Goal: Transaction & Acquisition: Complete application form

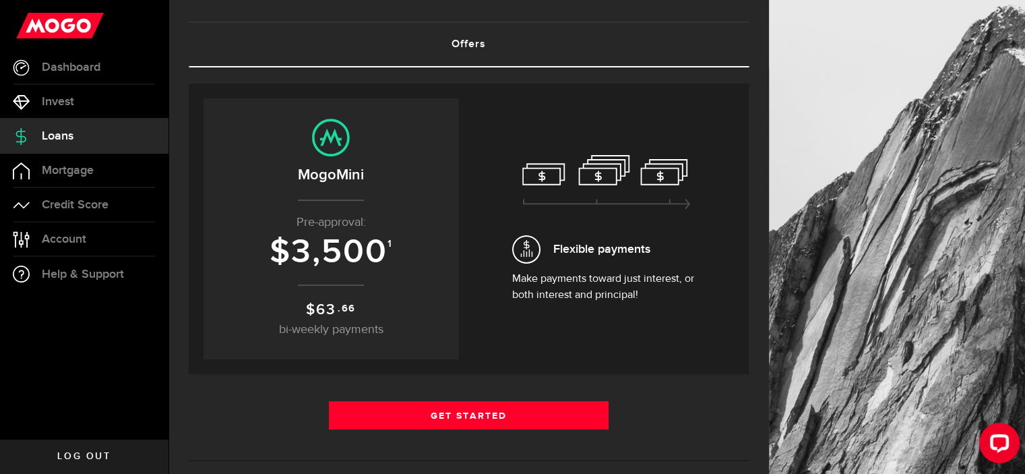
scroll to position [135, 0]
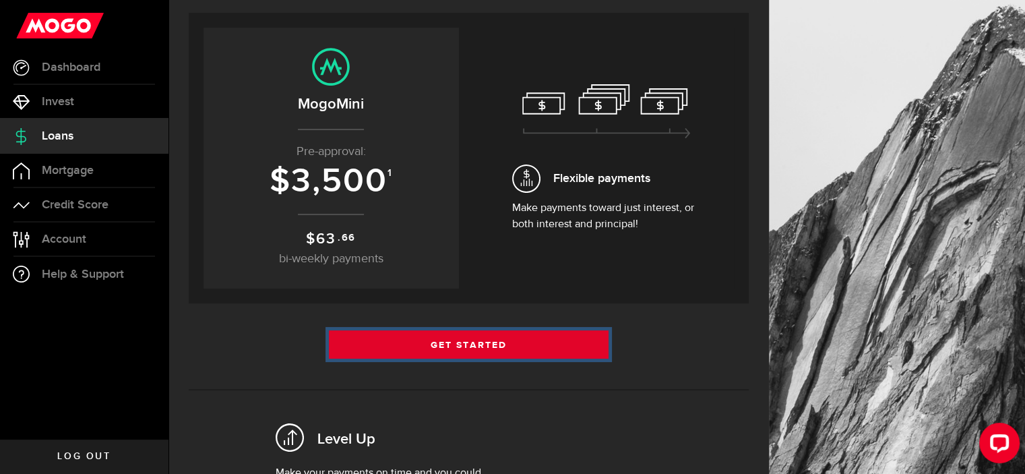
click at [511, 338] on link "Get Started" at bounding box center [469, 344] width 280 height 28
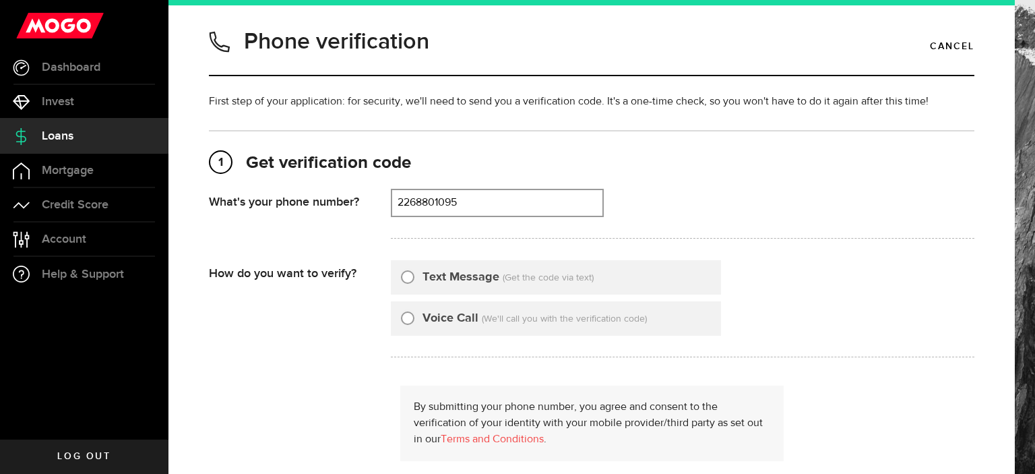
type input "2268801095"
click at [404, 278] on input "Text Message" at bounding box center [407, 274] width 13 height 13
radio input "true"
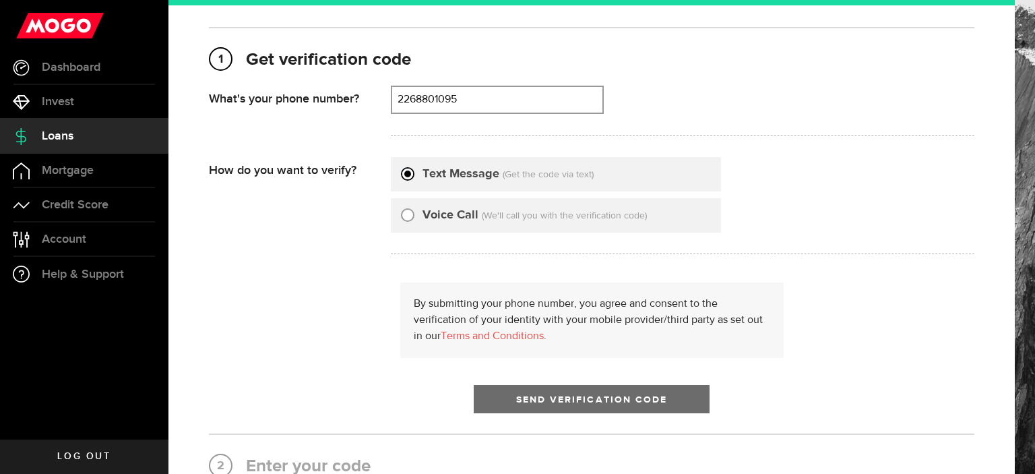
scroll to position [202, 0]
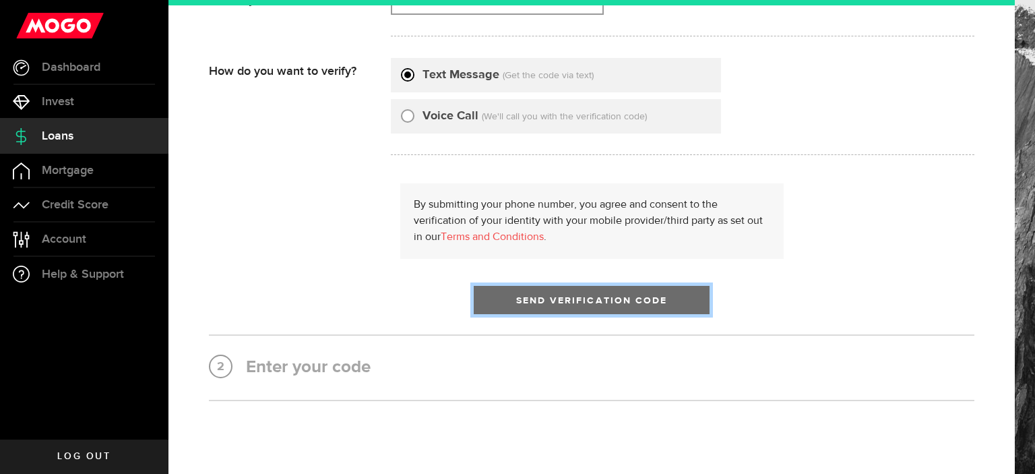
click at [550, 303] on span "Send Verification Code" at bounding box center [592, 300] width 152 height 9
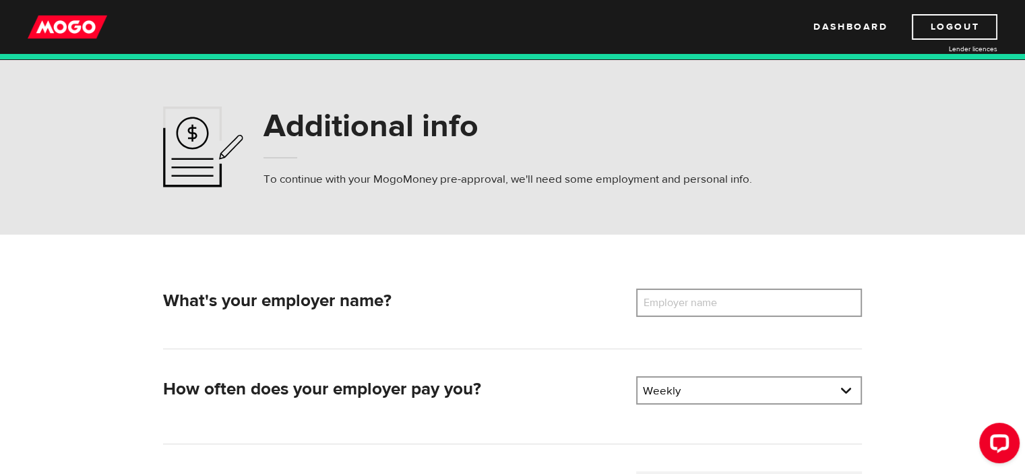
click at [668, 307] on label "Employer name" at bounding box center [690, 302] width 108 height 28
click at [668, 307] on input "Employer name" at bounding box center [749, 302] width 226 height 28
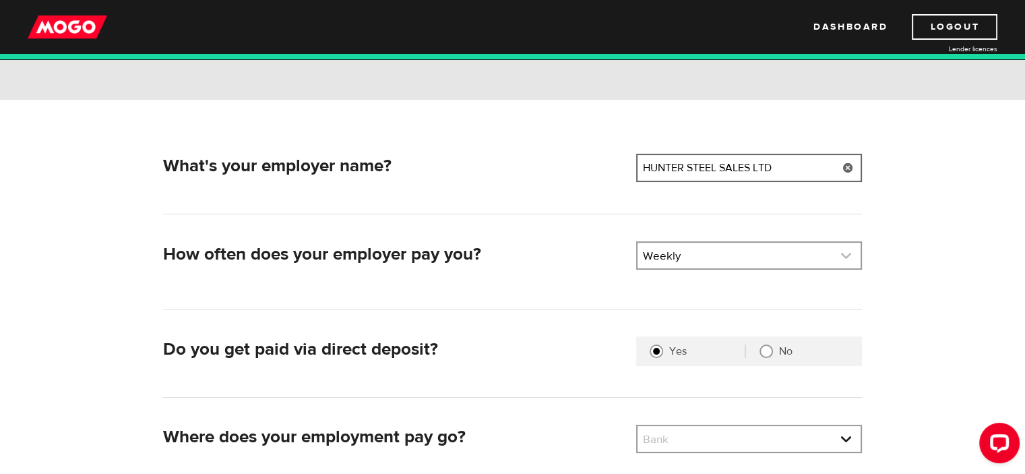
type input "HUNTER STEEL SALES LTD"
click at [714, 255] on link at bounding box center [748, 256] width 223 height 26
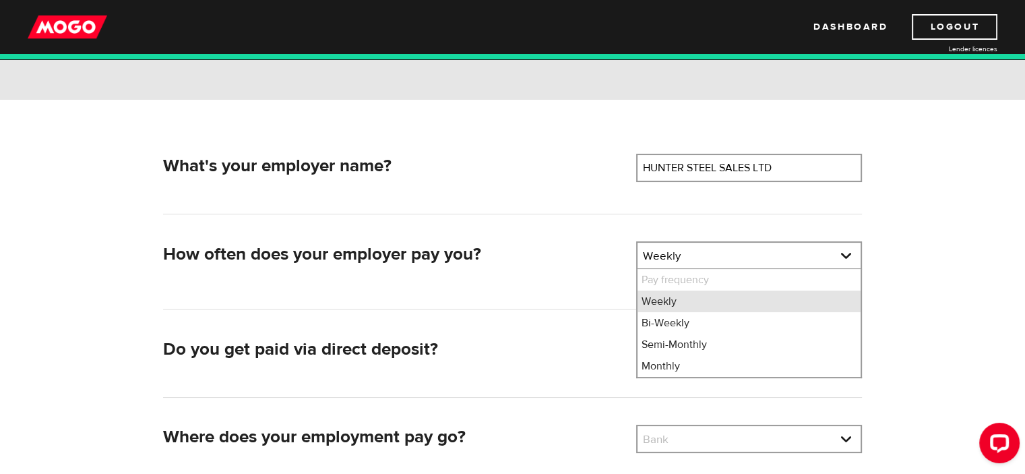
click at [674, 303] on li "Weekly" at bounding box center [748, 301] width 223 height 22
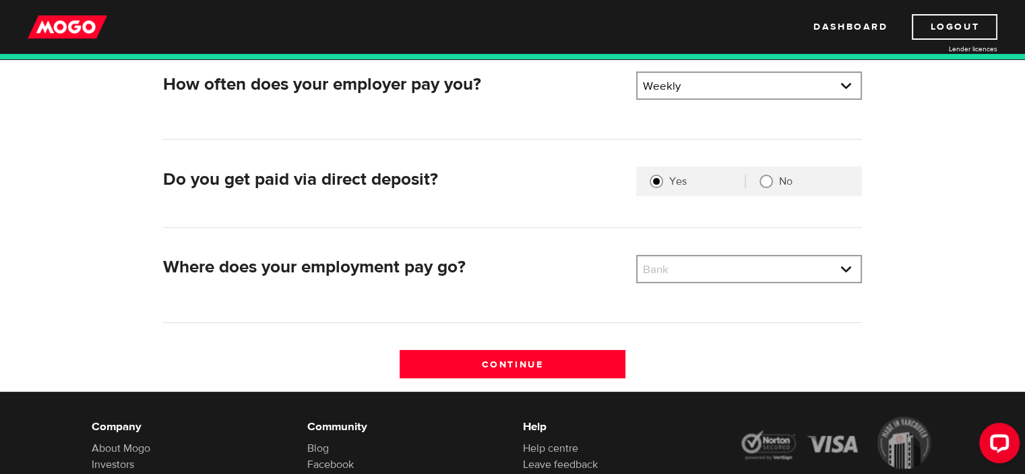
scroll to position [337, 0]
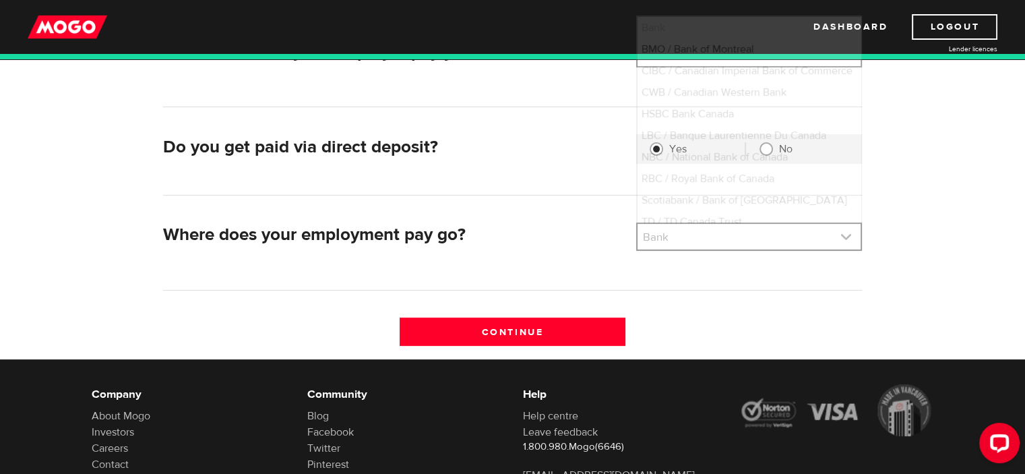
click at [690, 235] on link at bounding box center [748, 237] width 223 height 26
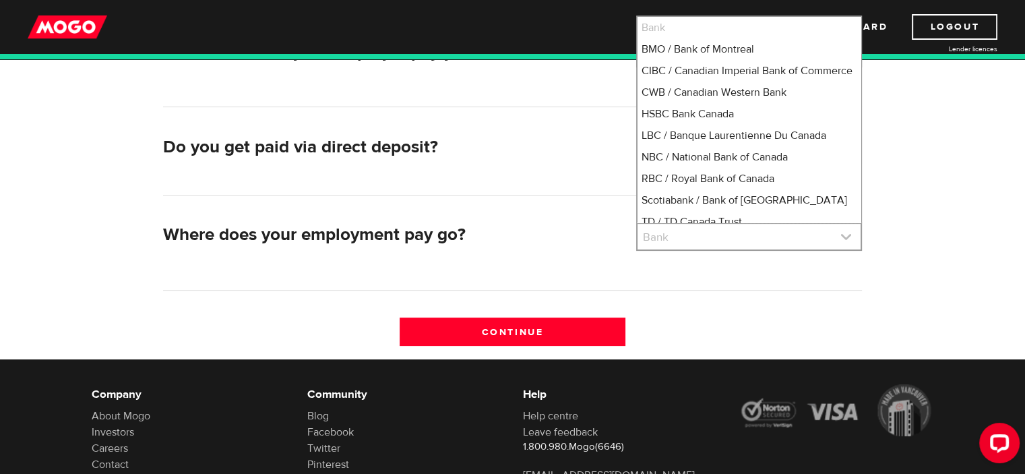
click at [690, 235] on link at bounding box center [748, 237] width 223 height 26
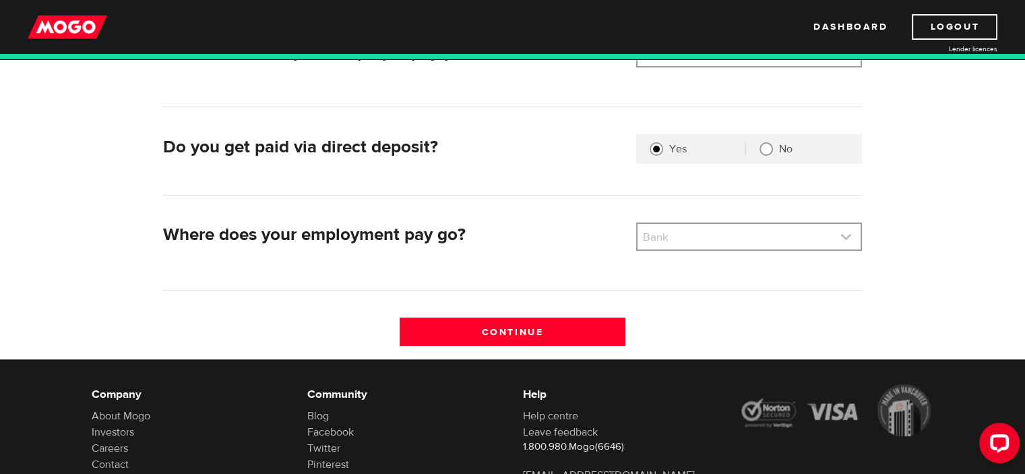
click at [690, 235] on link at bounding box center [748, 237] width 223 height 26
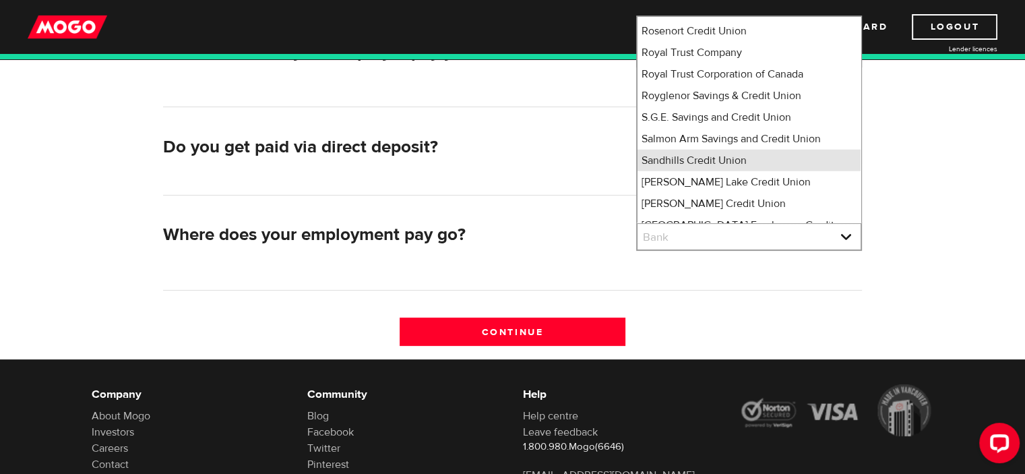
scroll to position [8799, 0]
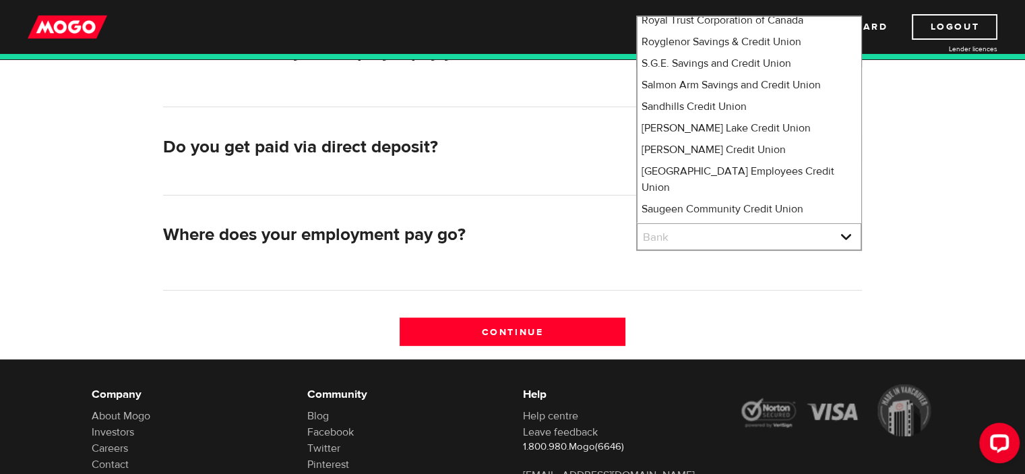
click at [683, 349] on li "Simplii Financial" at bounding box center [748, 360] width 223 height 22
select select "360"
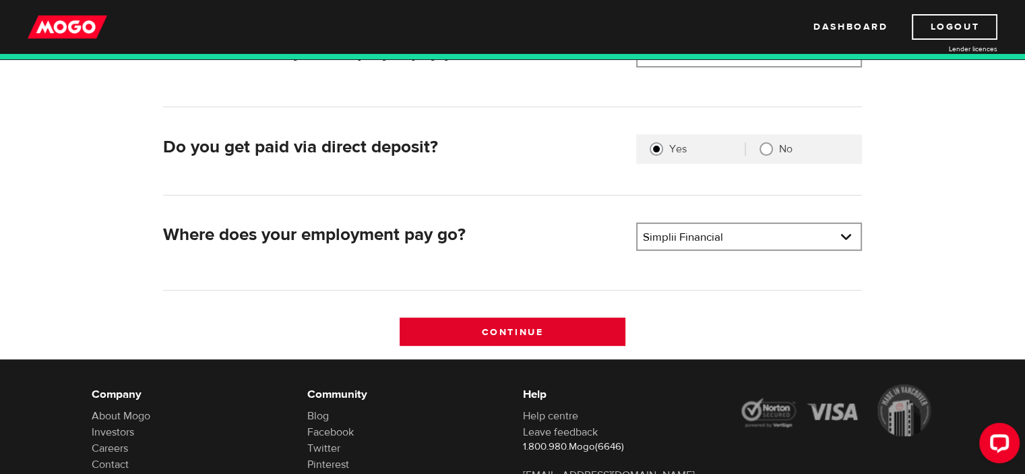
click at [562, 334] on input "Continue" at bounding box center [513, 331] width 226 height 28
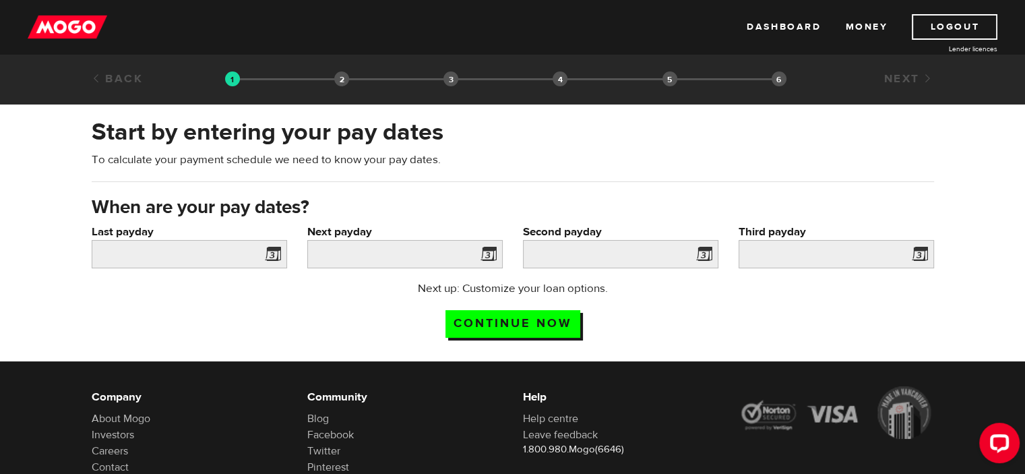
click at [272, 253] on span at bounding box center [270, 256] width 20 height 22
click at [211, 248] on input "Last payday" at bounding box center [189, 254] width 195 height 28
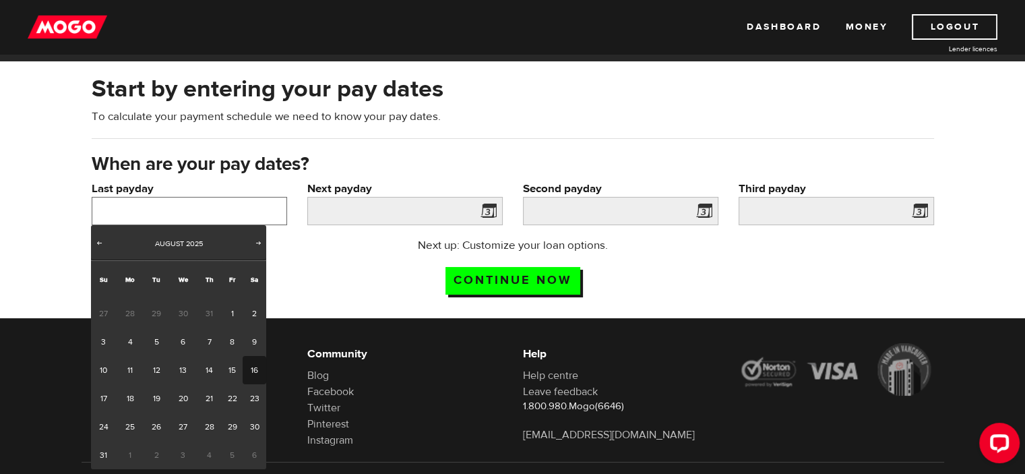
scroll to position [67, 0]
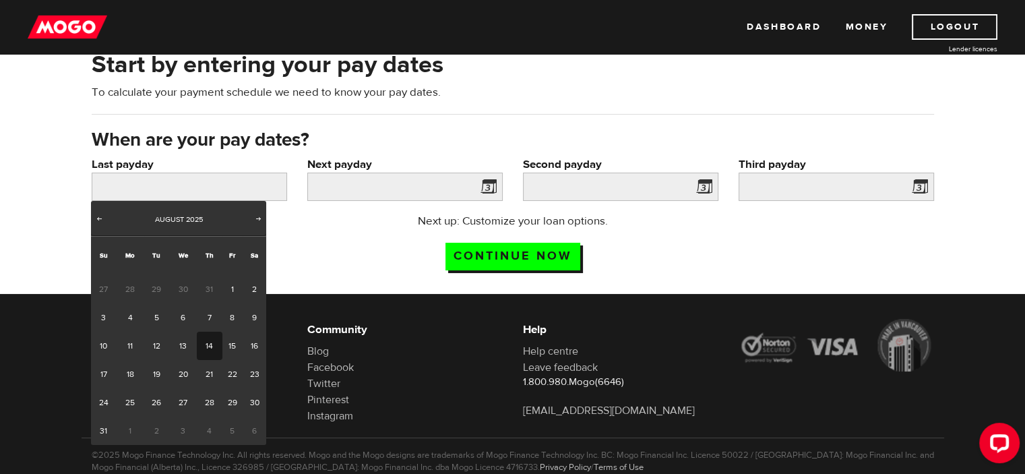
click at [206, 345] on link "14" at bounding box center [209, 346] width 25 height 28
type input "2025/08/14"
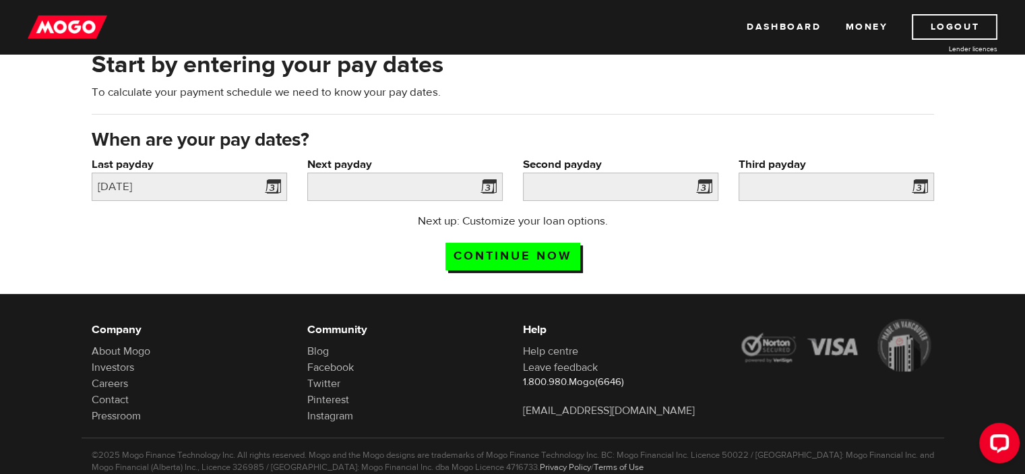
click at [481, 186] on span at bounding box center [486, 189] width 20 height 22
click at [429, 182] on input "Next payday" at bounding box center [404, 186] width 195 height 28
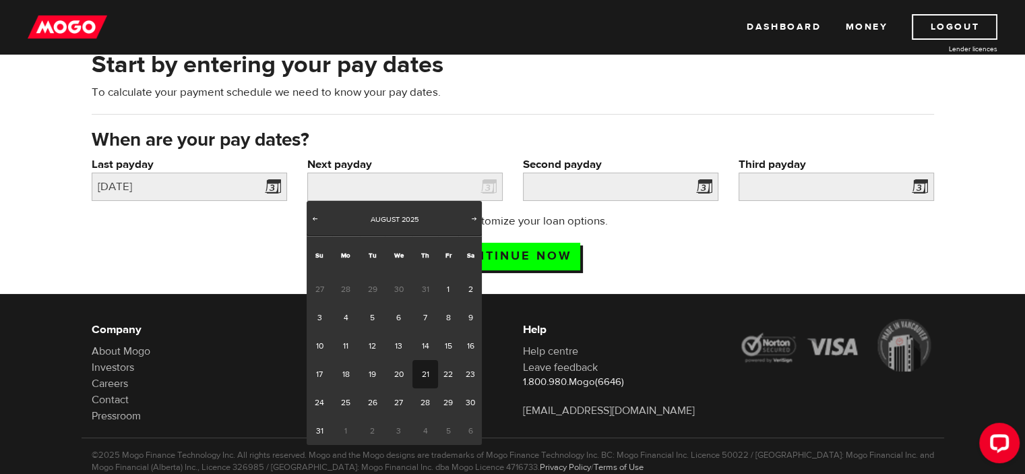
drag, startPoint x: 424, startPoint y: 367, endPoint x: 517, endPoint y: 327, distance: 101.1
click at [425, 367] on link "21" at bounding box center [424, 374] width 25 height 28
type input "2025/08/21"
type input "2025/8/28"
type input "2025/9/4"
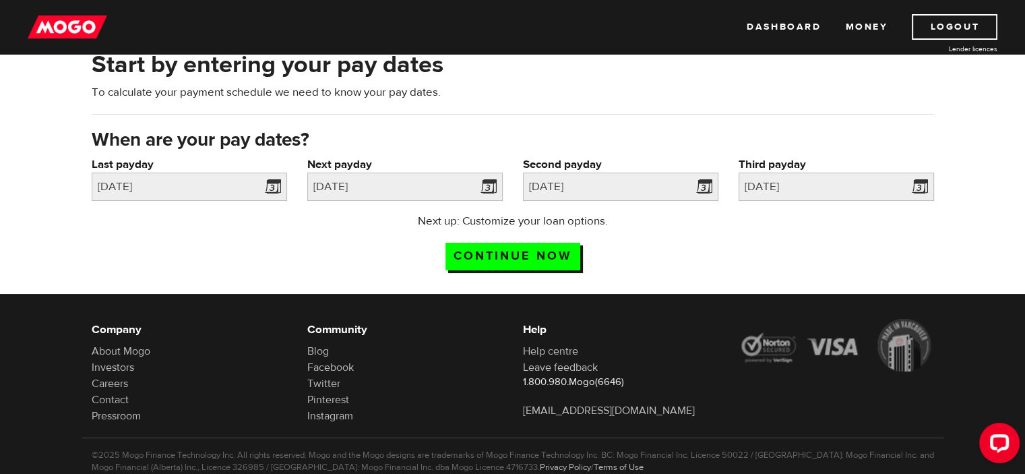
click at [639, 243] on div "Next up: Customize your loan options. Continue now" at bounding box center [513, 246] width 268 height 67
click at [560, 249] on input "Continue now" at bounding box center [512, 257] width 135 height 28
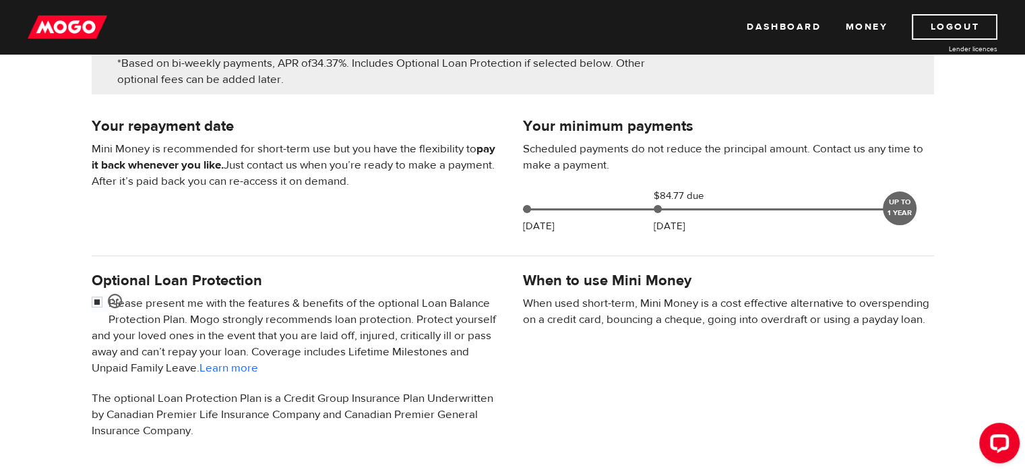
scroll to position [337, 0]
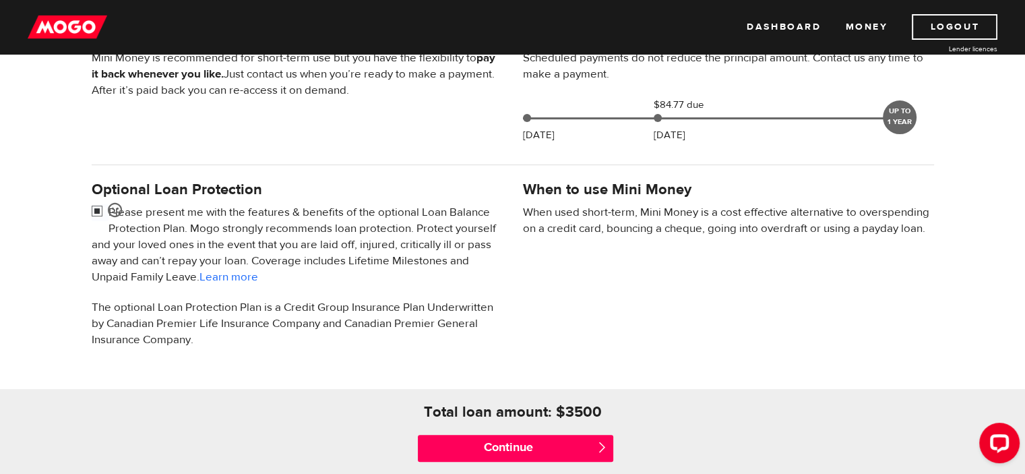
click at [100, 210] on input "checkbox" at bounding box center [100, 212] width 17 height 17
click at [100, 209] on input "checkbox" at bounding box center [100, 212] width 17 height 17
click at [257, 277] on link "Learn more" at bounding box center [228, 277] width 59 height 15
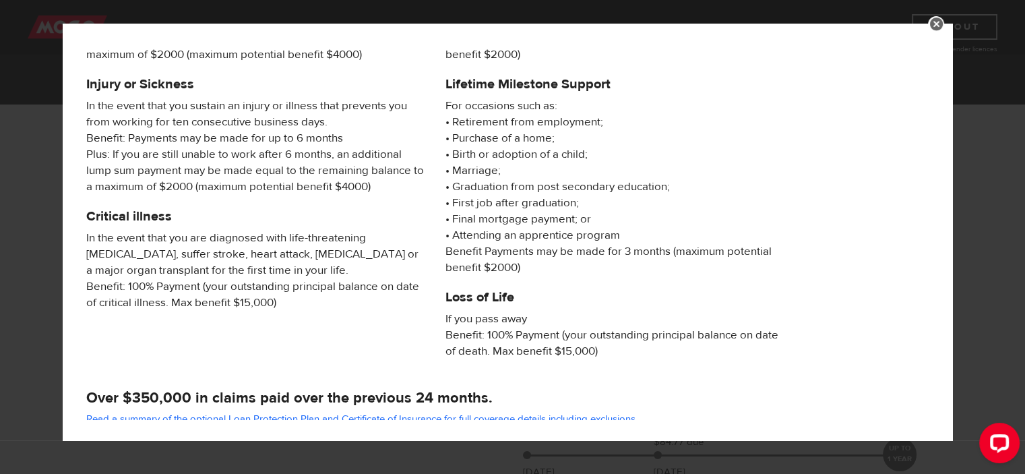
scroll to position [135, 0]
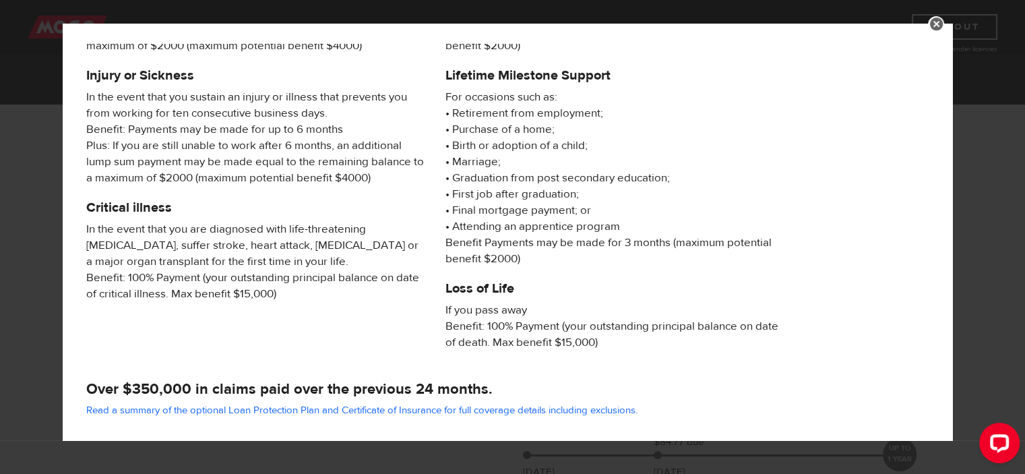
click at [943, 22] on link at bounding box center [936, 24] width 16 height 16
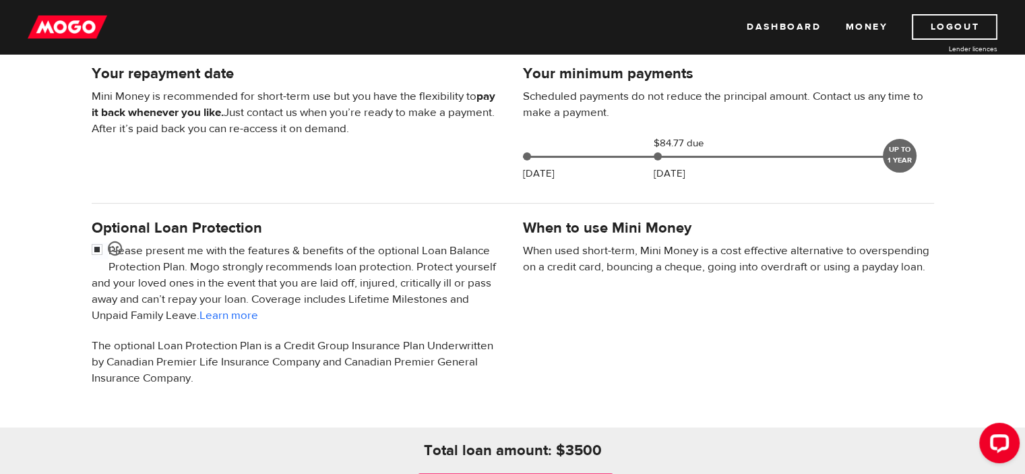
scroll to position [337, 0]
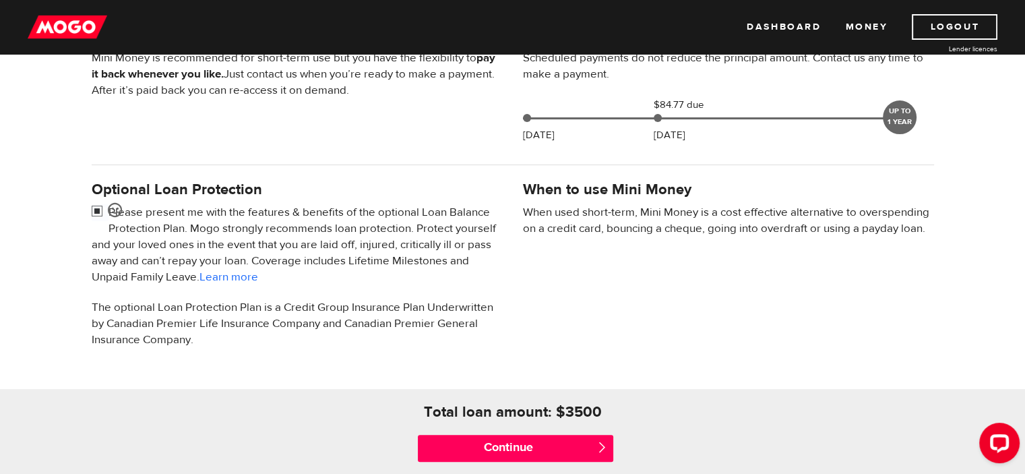
click at [96, 210] on input "checkbox" at bounding box center [100, 212] width 17 height 17
click at [97, 208] on input "checkbox" at bounding box center [100, 212] width 17 height 17
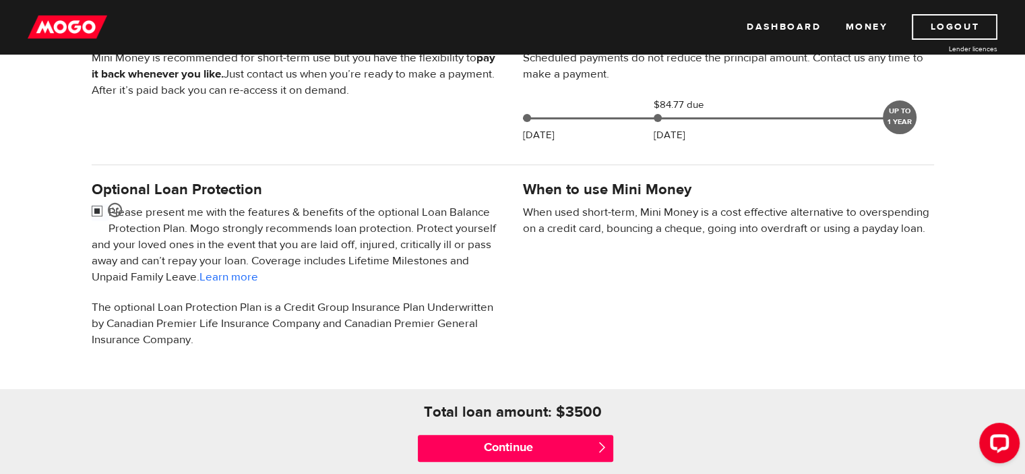
checkbox input "false"
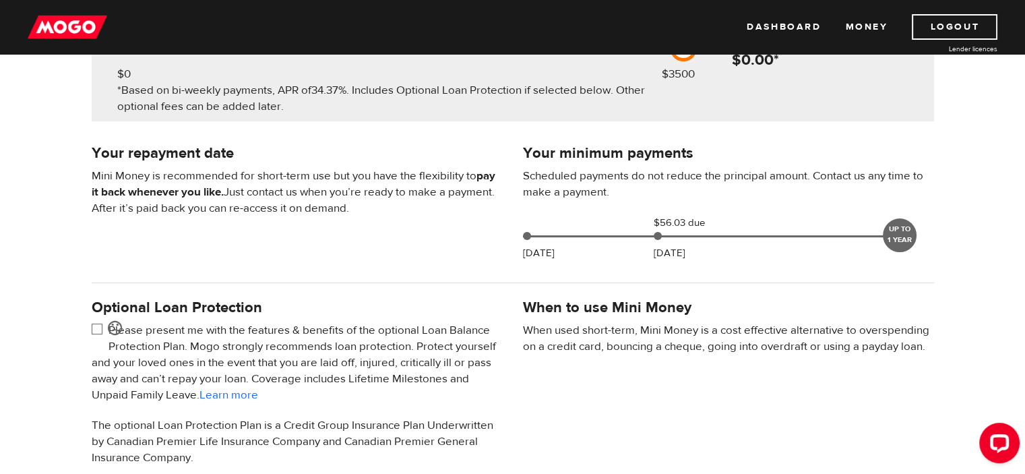
scroll to position [202, 0]
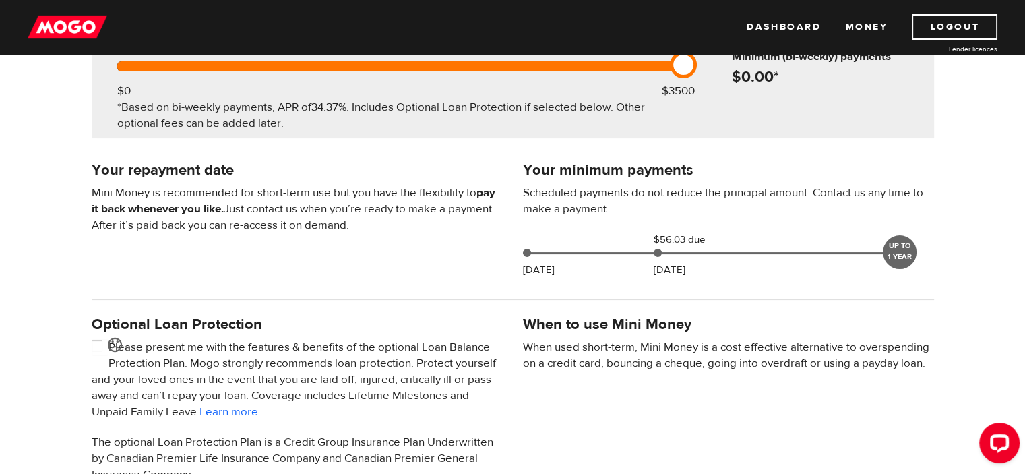
drag, startPoint x: 674, startPoint y: 253, endPoint x: 745, endPoint y: 257, distance: 70.2
click at [744, 257] on div "Aug 18 $56.03 due Sep 04 UP TO 1 YEAR" at bounding box center [713, 250] width 393 height 37
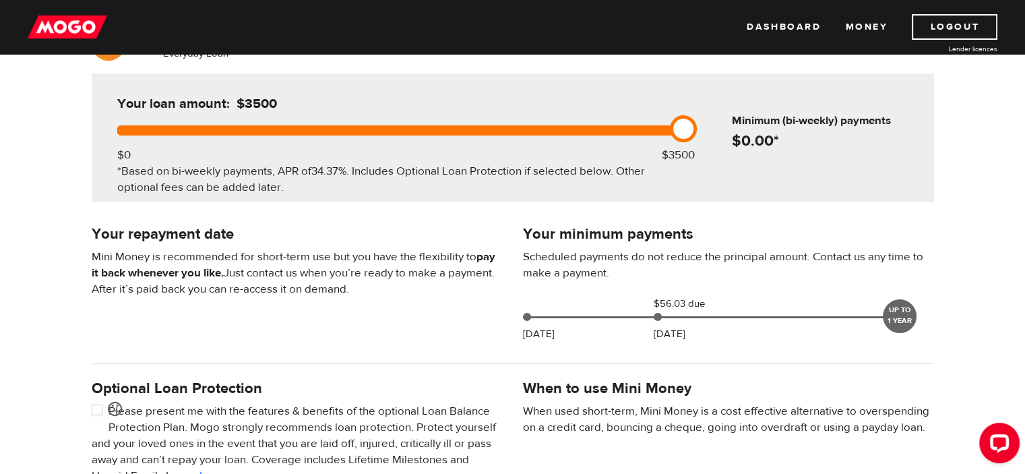
scroll to position [0, 0]
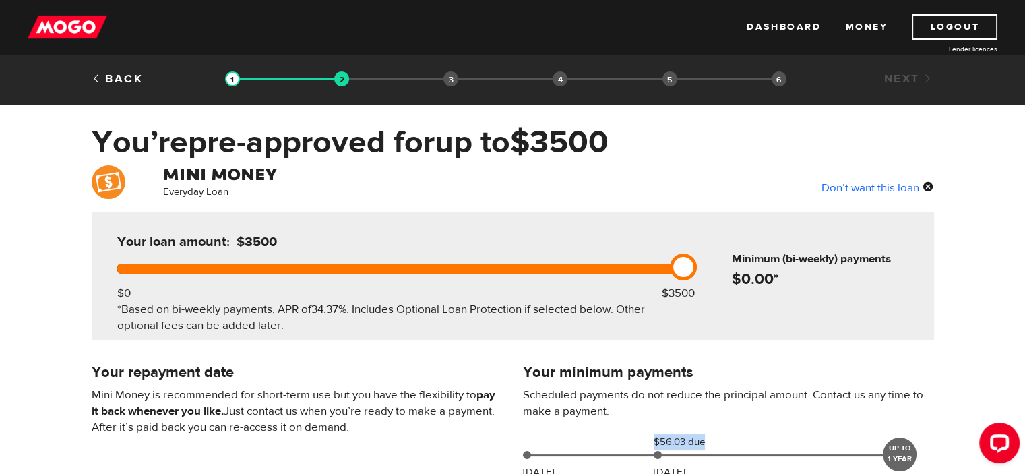
drag, startPoint x: 681, startPoint y: 265, endPoint x: 808, endPoint y: 254, distance: 127.1
click at [800, 245] on div "Your loan amount: $3500 $0 $3500 *Based on bi-weekly payments, APR of 34.37% . …" at bounding box center [513, 276] width 842 height 129
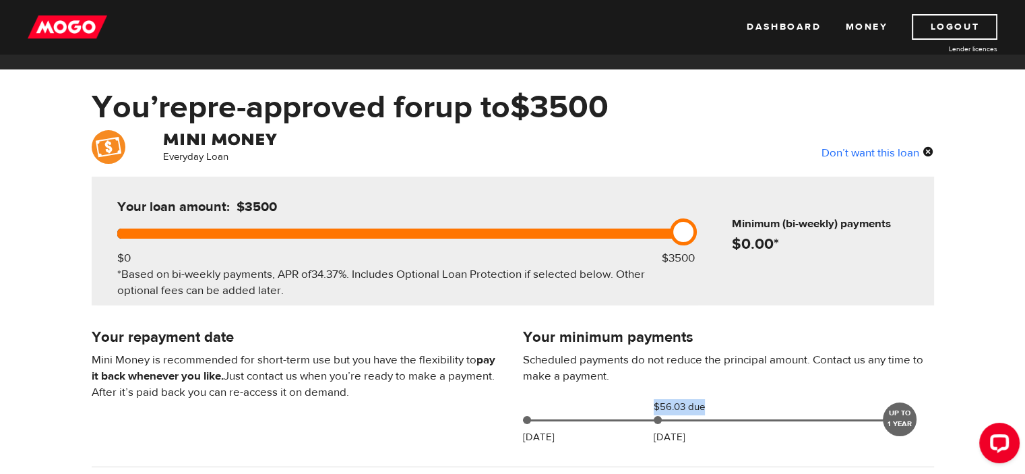
scroll to position [67, 0]
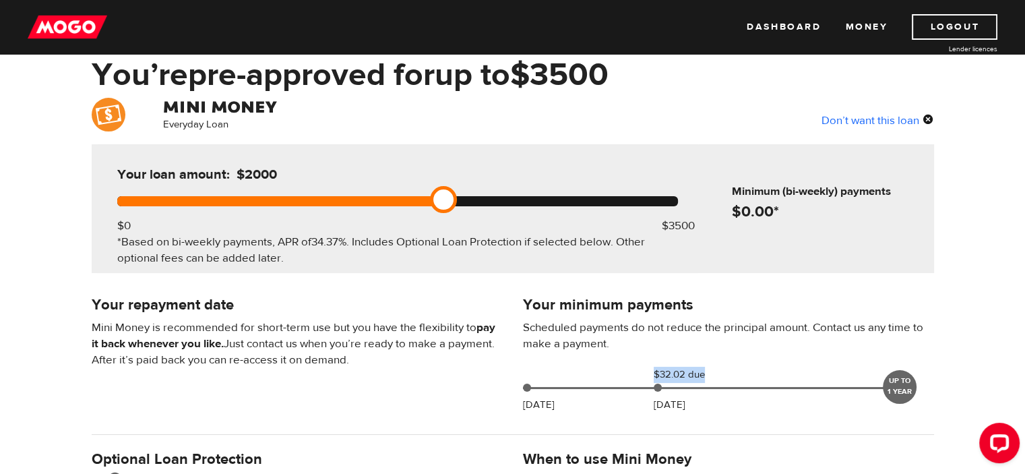
drag, startPoint x: 685, startPoint y: 201, endPoint x: 449, endPoint y: 214, distance: 236.1
click at [449, 214] on div "Your loan amount: $2000 $0 $3500 *Based on bi-weekly payments, APR of 34.37% . …" at bounding box center [397, 208] width 601 height 129
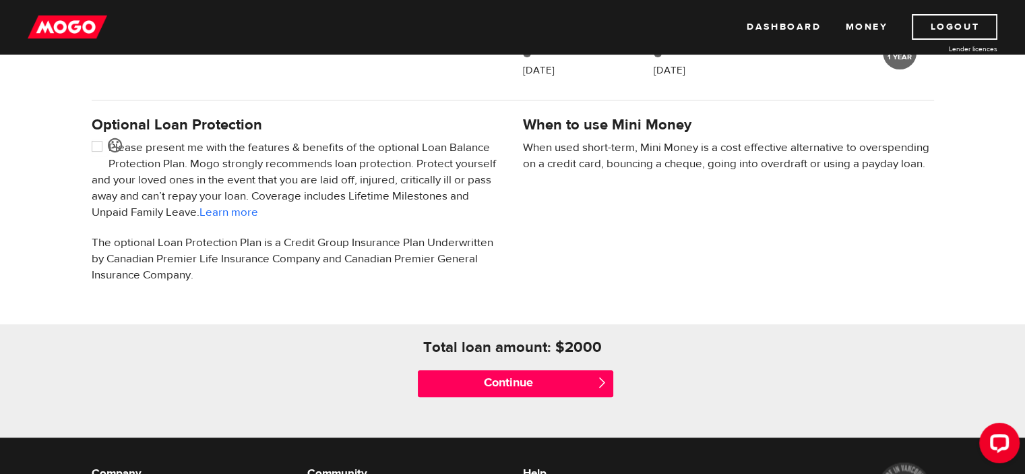
scroll to position [404, 0]
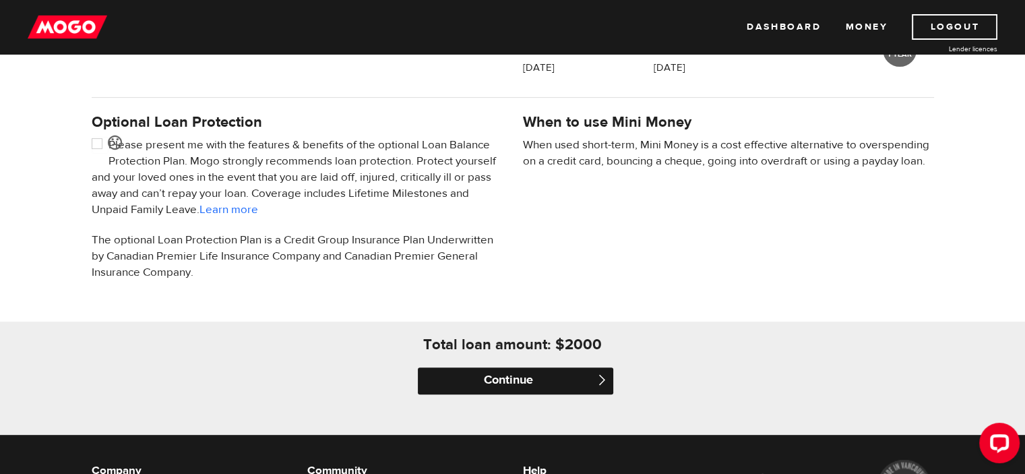
click at [533, 381] on input "Continue" at bounding box center [515, 380] width 195 height 27
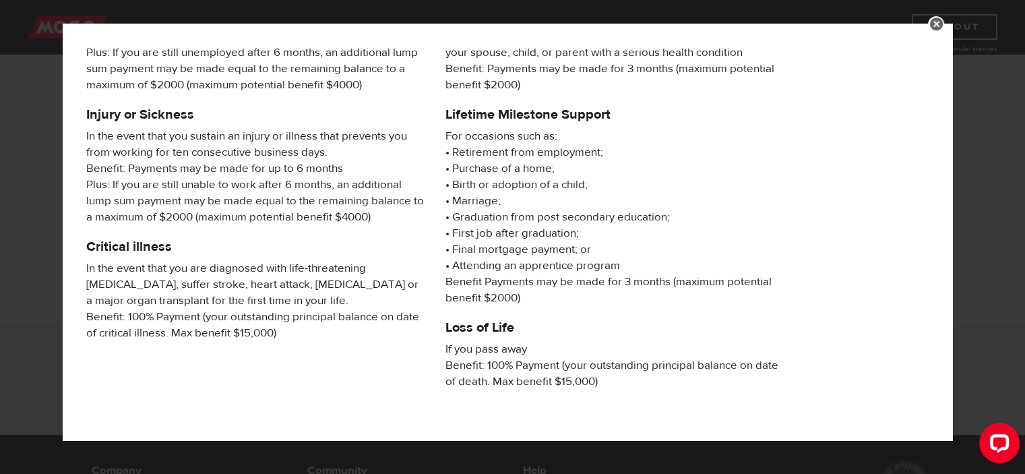
scroll to position [255, 0]
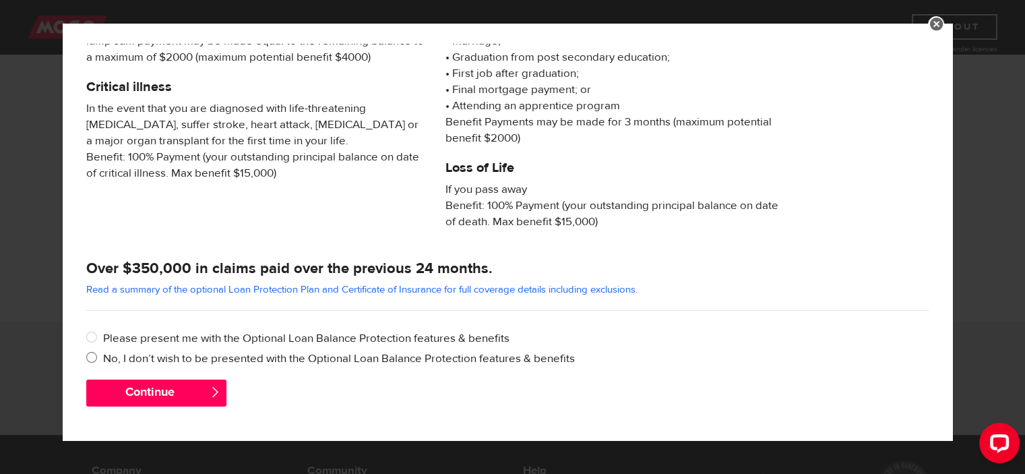
click at [208, 355] on label "No, I don’t wish to be presented with the Optional Loan Balance Protection feat…" at bounding box center [515, 358] width 825 height 16
click at [103, 355] on input "No, I don’t wish to be presented with the Optional Loan Balance Protection feat…" at bounding box center [94, 358] width 17 height 17
radio input "true"
click at [160, 387] on button "Continue" at bounding box center [156, 392] width 140 height 27
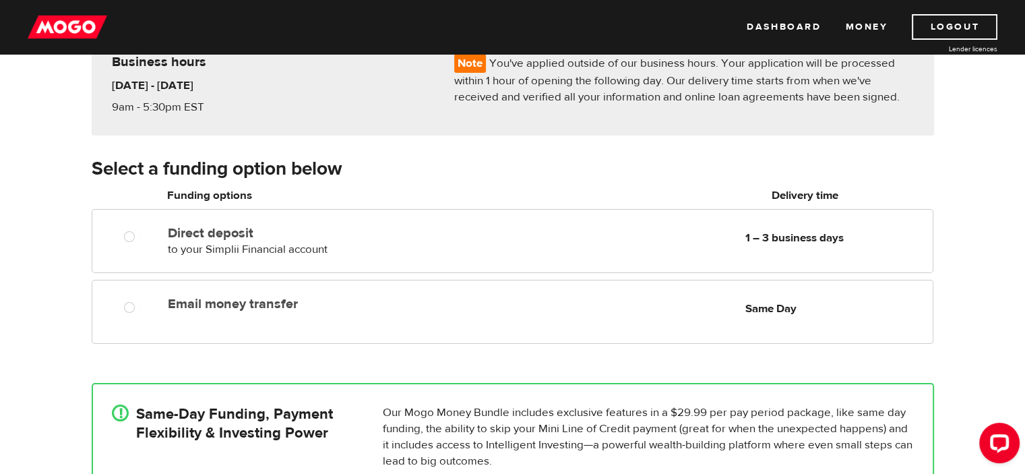
scroll to position [135, 0]
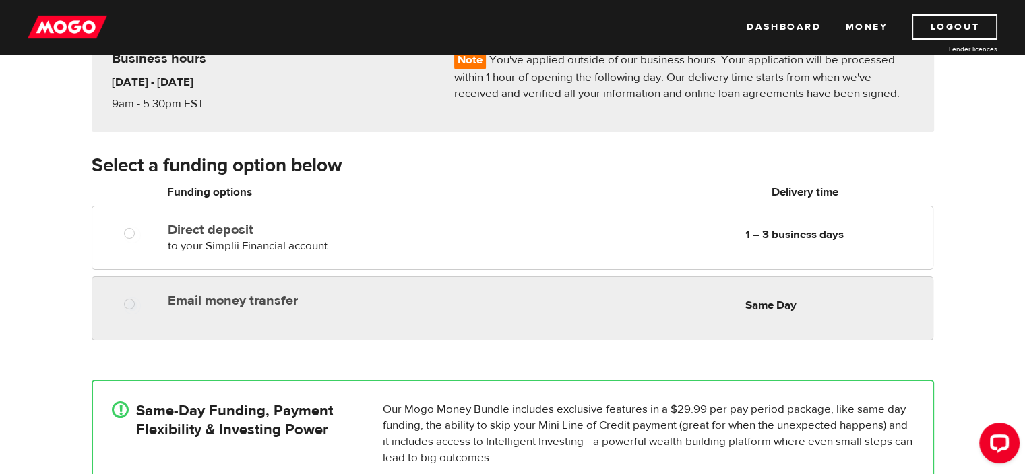
radio input "true"
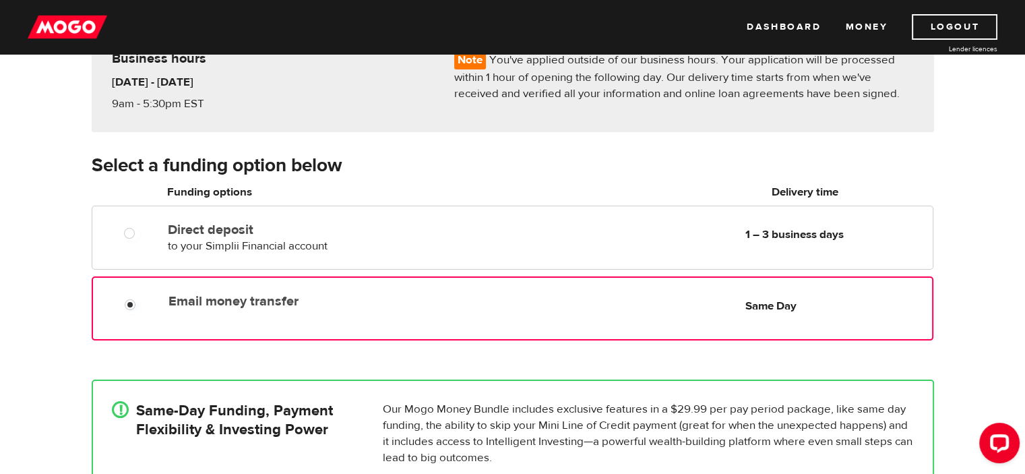
click at [211, 309] on div "Email money transfer Delivery in Same Day Same Day" at bounding box center [547, 301] width 768 height 26
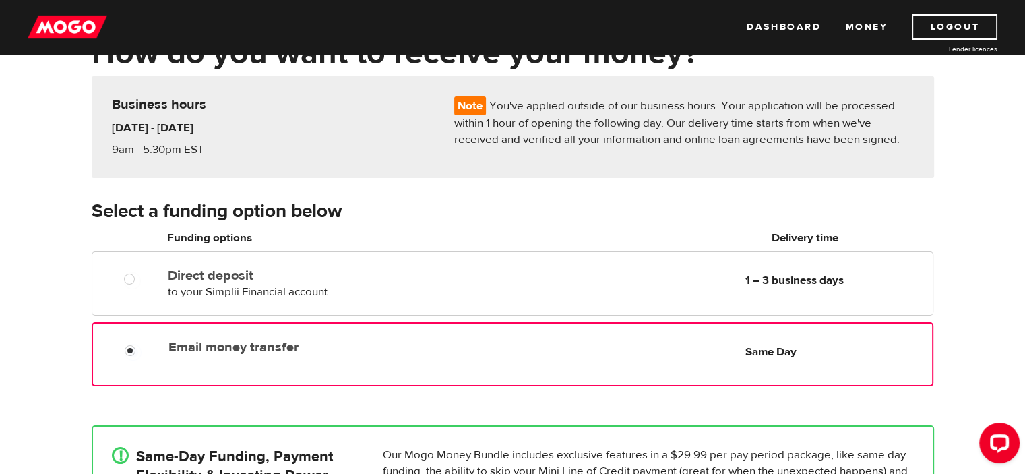
scroll to position [67, 0]
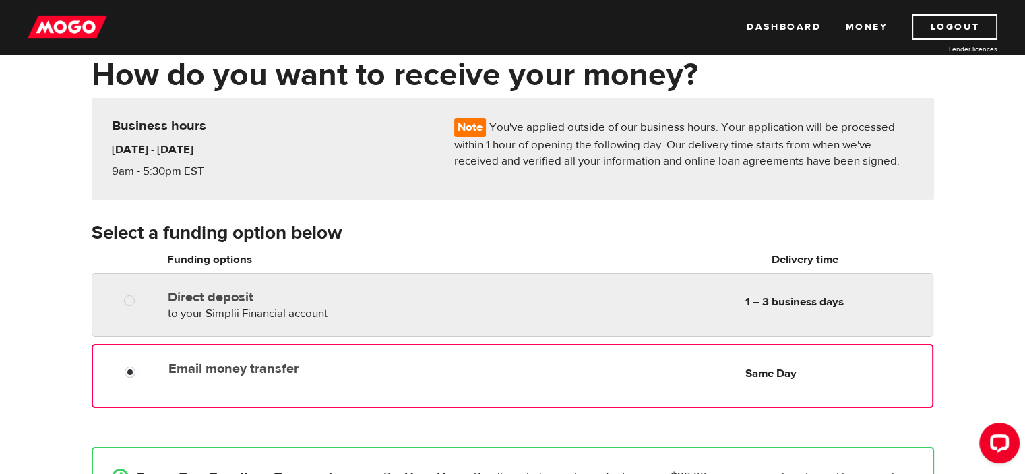
radio input "true"
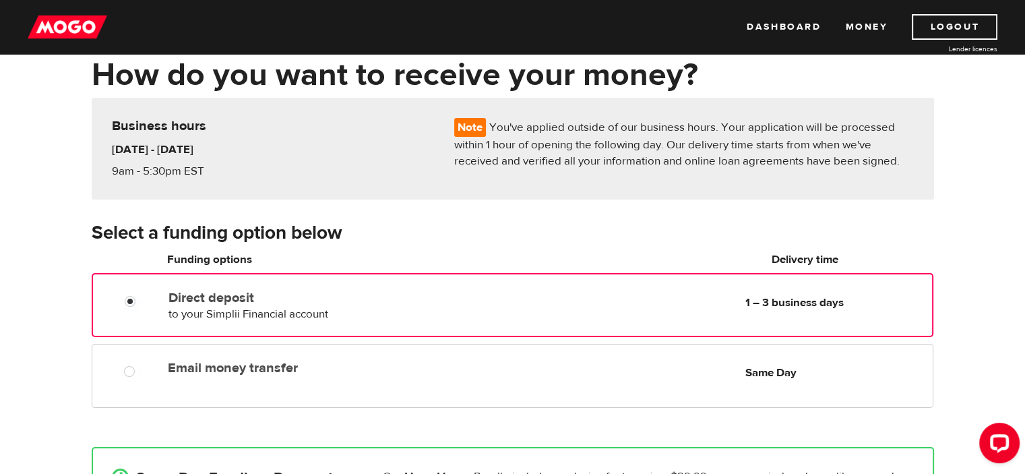
click at [301, 298] on label "Direct deposit" at bounding box center [322, 298] width 309 height 16
click at [142, 298] on input "Direct deposit" at bounding box center [133, 302] width 17 height 17
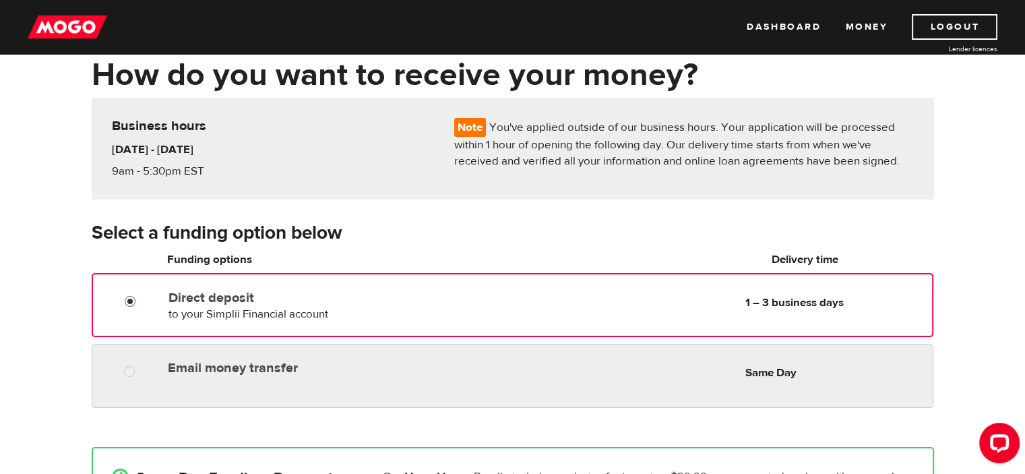
radio input "true"
click at [312, 360] on label "Email money transfer" at bounding box center [323, 368] width 310 height 16
click at [141, 365] on input "Email money transfer" at bounding box center [132, 373] width 17 height 17
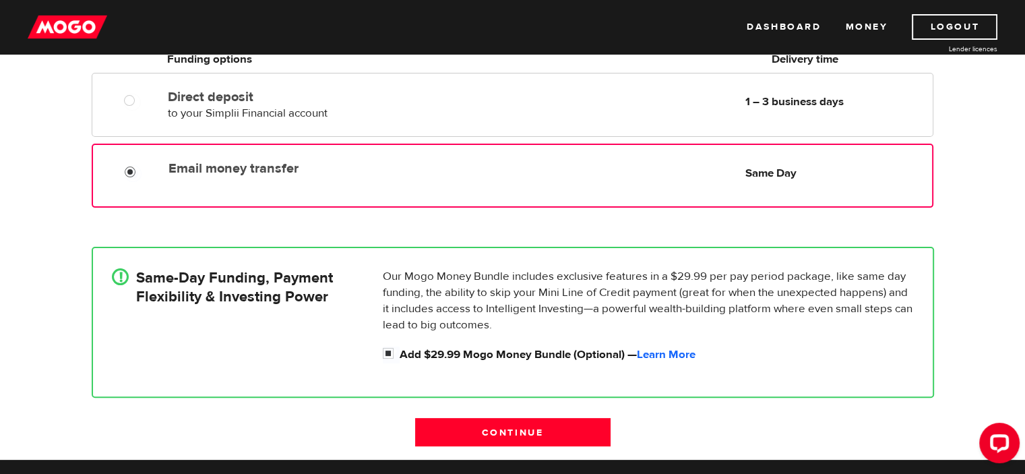
scroll to position [270, 0]
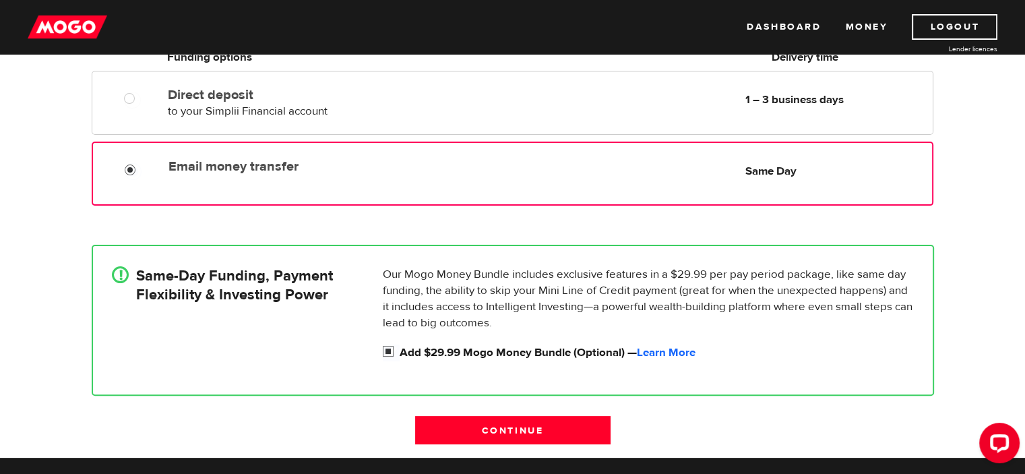
click at [387, 348] on input "Add $29.99 Mogo Money Bundle (Optional) — Learn More" at bounding box center [391, 352] width 17 height 17
checkbox input "false"
radio input "false"
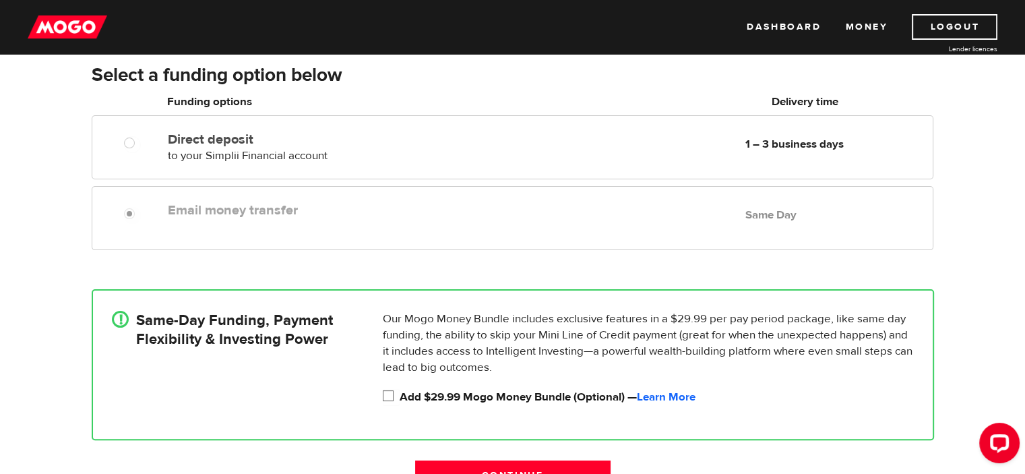
scroll to position [202, 0]
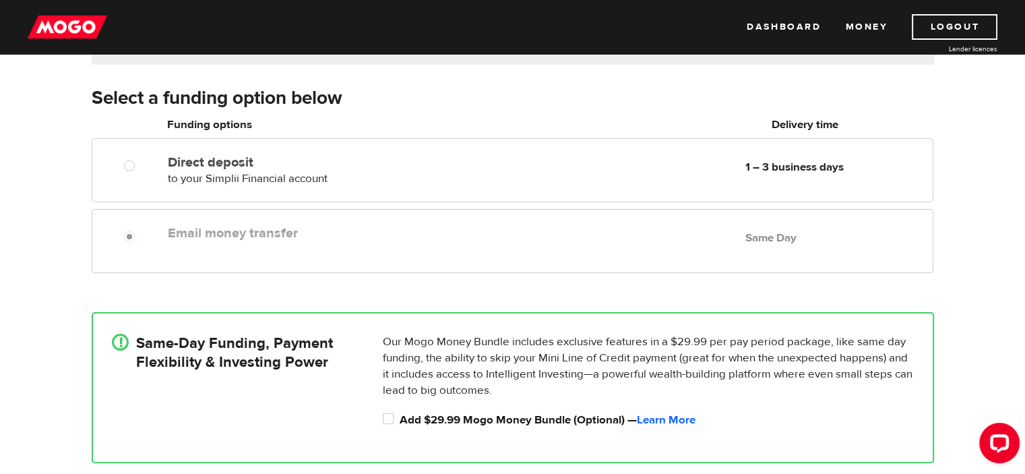
click at [251, 239] on label "Email money transfer" at bounding box center [323, 233] width 310 height 16
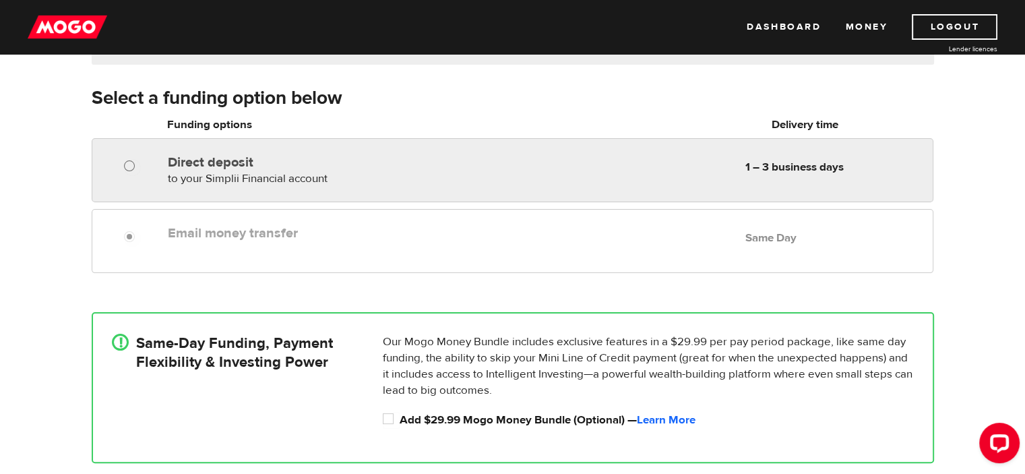
radio input "true"
click at [134, 160] on input "Direct deposit" at bounding box center [132, 167] width 17 height 17
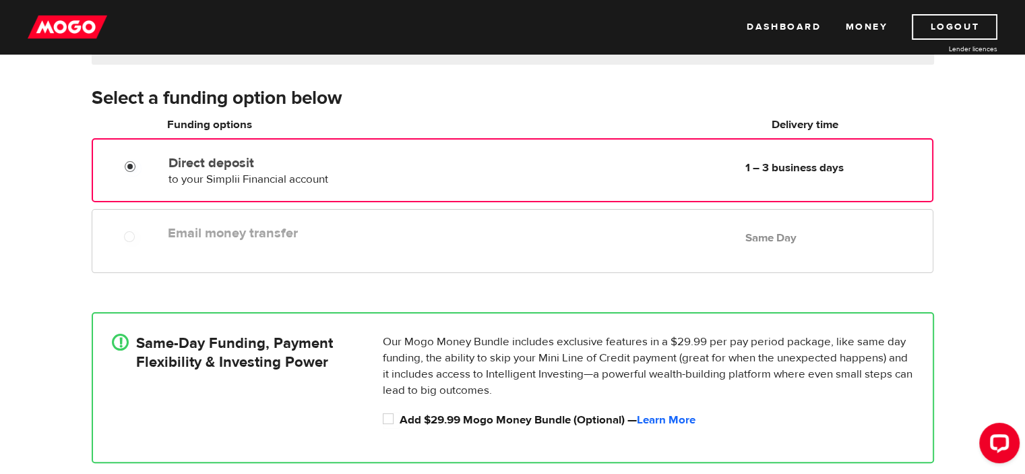
click at [157, 226] on div at bounding box center [127, 233] width 81 height 27
click at [148, 232] on div at bounding box center [134, 238] width 81 height 17
drag, startPoint x: 102, startPoint y: 237, endPoint x: 126, endPoint y: 239, distance: 24.4
click at [102, 237] on div at bounding box center [134, 238] width 81 height 17
drag, startPoint x: 638, startPoint y: 207, endPoint x: 625, endPoint y: 230, distance: 26.6
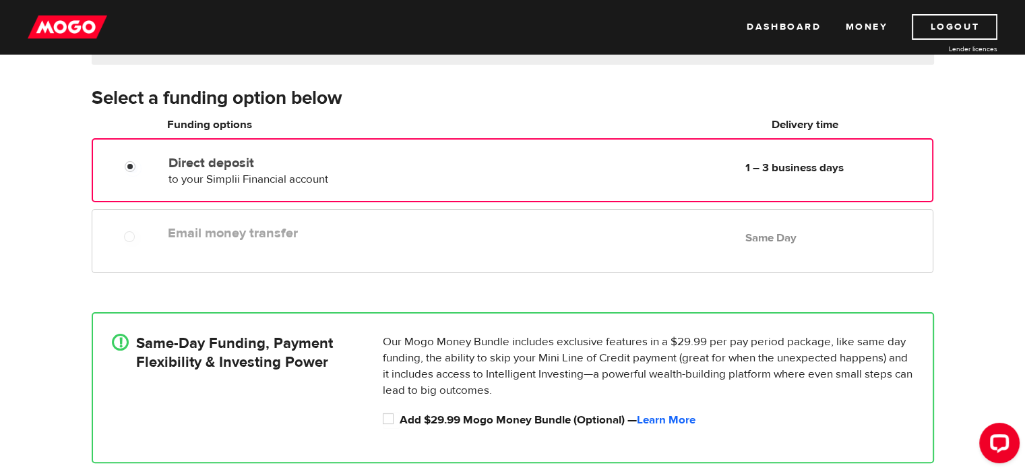
click at [639, 209] on fieldset "Direct deposit to your Simplii Financial account Delivery in 1 – 3 business day…" at bounding box center [513, 209] width 842 height 142
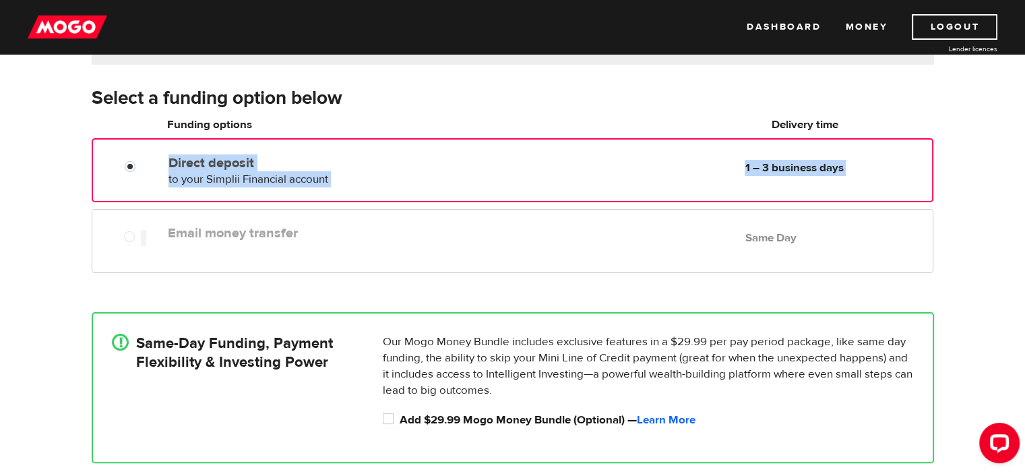
click at [410, 248] on div "Email money transfer Delivery in Same Day Same Day" at bounding box center [512, 241] width 841 height 64
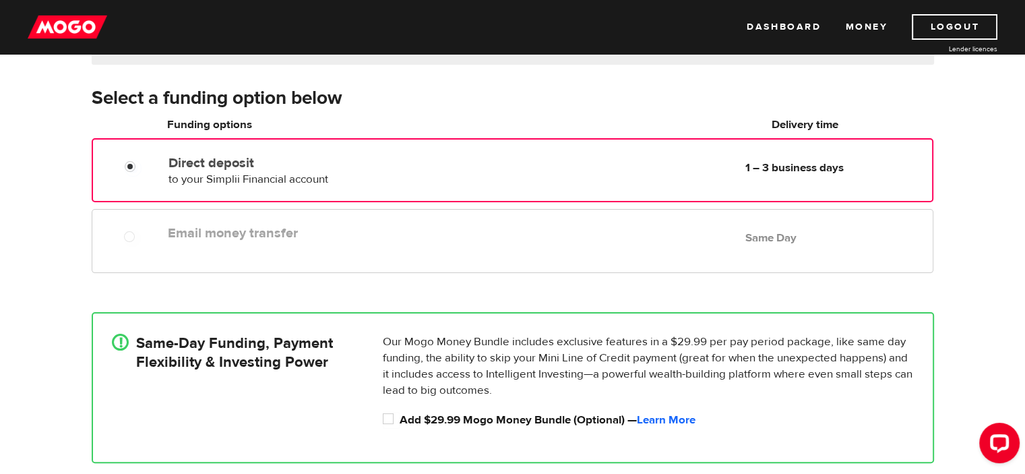
click at [254, 387] on div "! Same-Day Funding, Payment Flexibility & Investing Power" at bounding box center [241, 384] width 271 height 101
click at [394, 420] on input "Add $29.99 Mogo Money Bundle (Optional) — Learn More" at bounding box center [391, 420] width 17 height 17
checkbox input "true"
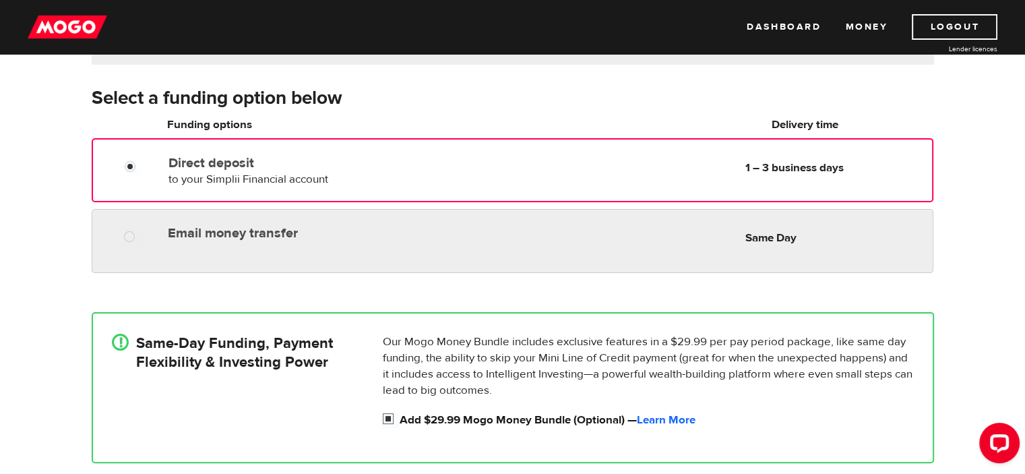
radio input "true"
click at [133, 228] on div at bounding box center [127, 233] width 81 height 27
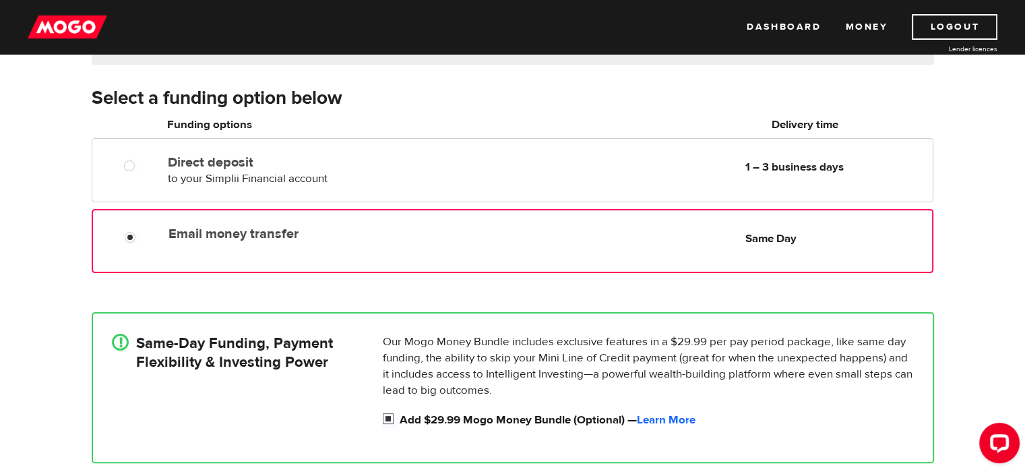
click at [391, 418] on input "Add $29.99 Mogo Money Bundle (Optional) — Learn More" at bounding box center [391, 420] width 17 height 17
checkbox input "false"
radio input "false"
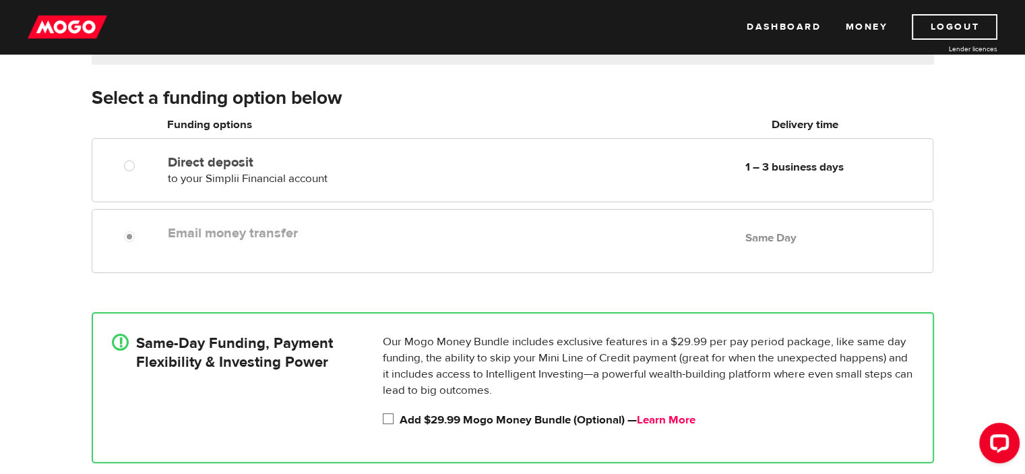
click at [682, 417] on link "Learn More" at bounding box center [666, 419] width 59 height 15
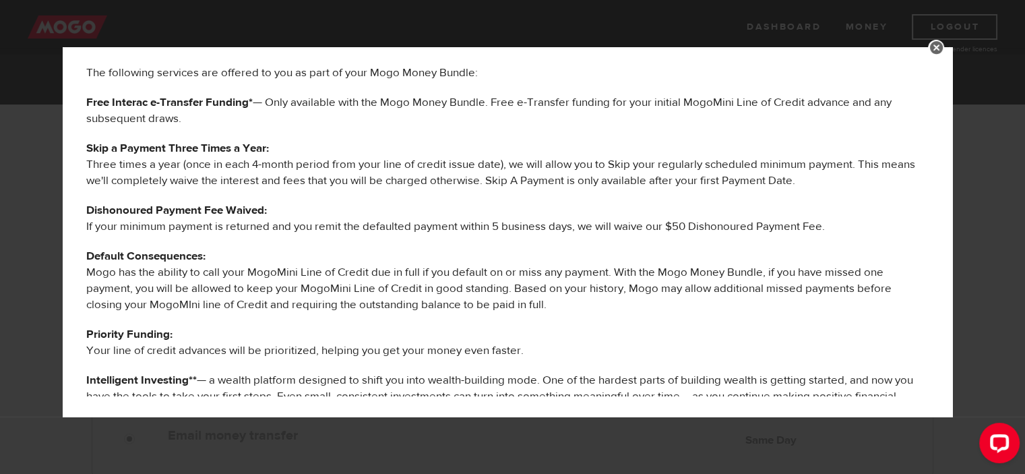
scroll to position [0, 0]
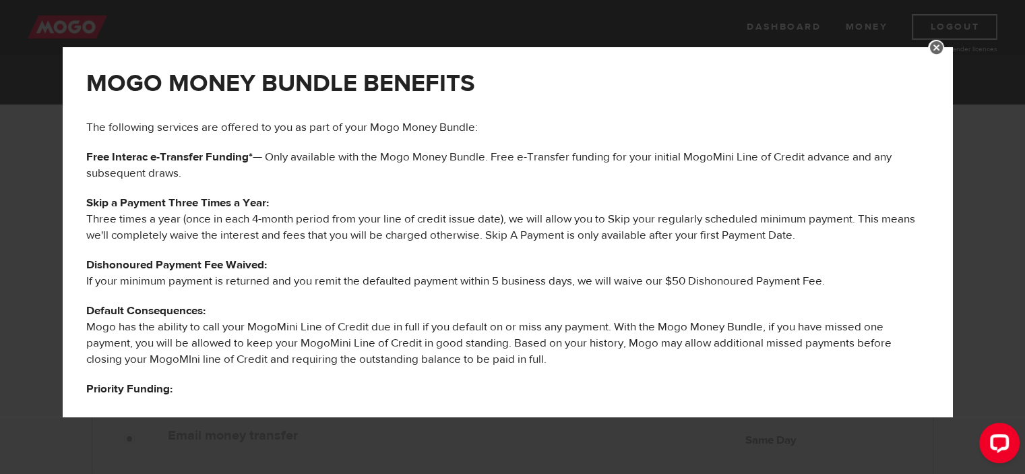
click at [944, 47] on link at bounding box center [936, 48] width 16 height 16
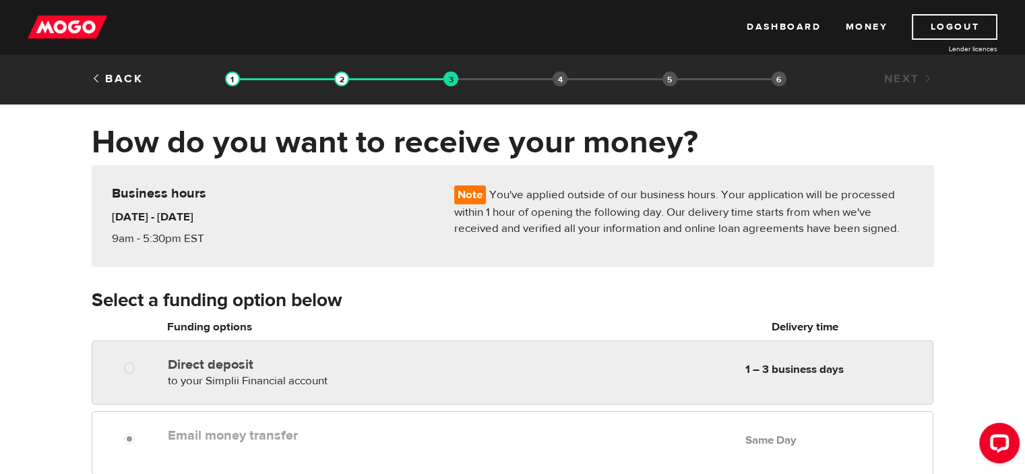
radio input "true"
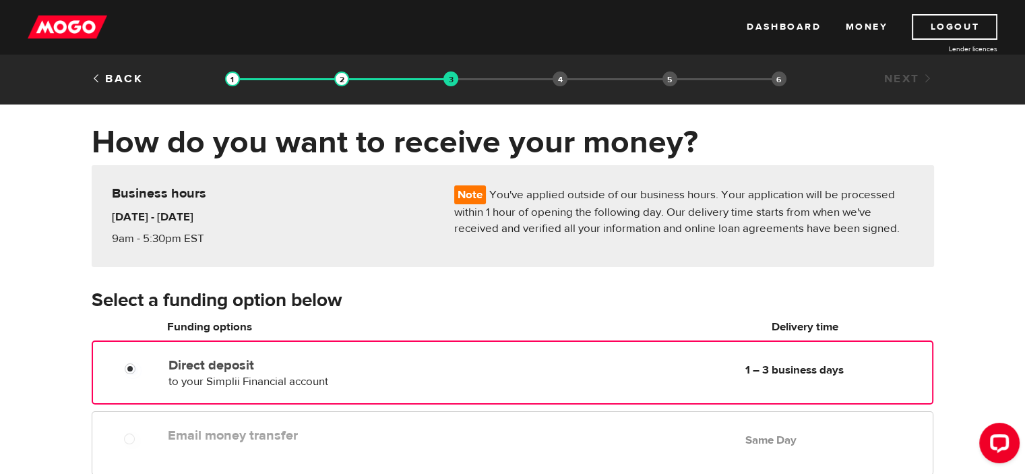
click at [145, 352] on div at bounding box center [128, 365] width 81 height 27
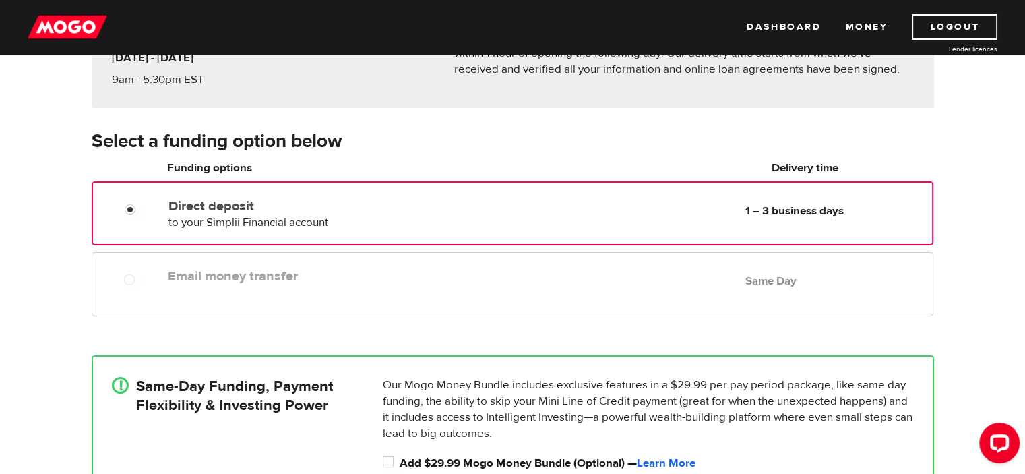
scroll to position [135, 0]
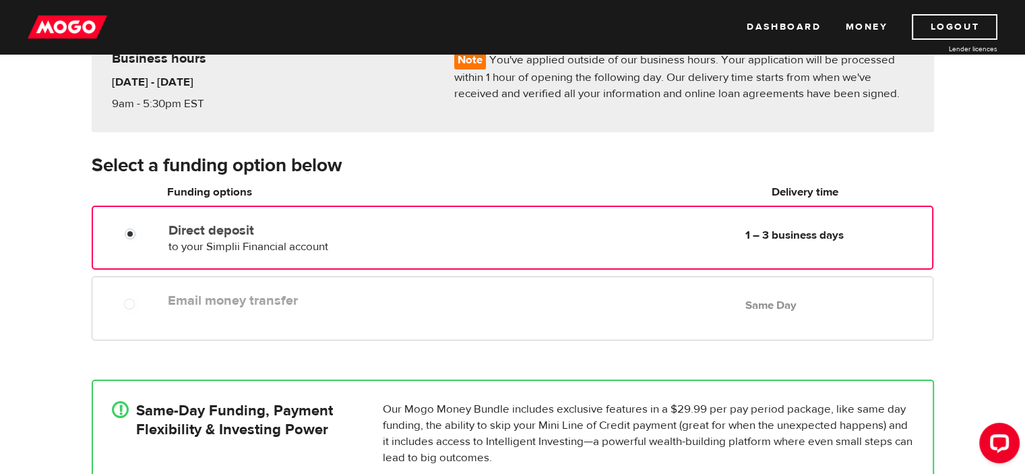
click at [243, 319] on div "Email money transfer Delivery in Same Day Same Day" at bounding box center [512, 308] width 841 height 64
drag, startPoint x: 244, startPoint y: 316, endPoint x: 263, endPoint y: 309, distance: 20.0
click at [245, 316] on div "Email money transfer Delivery in Same Day Same Day" at bounding box center [512, 308] width 841 height 64
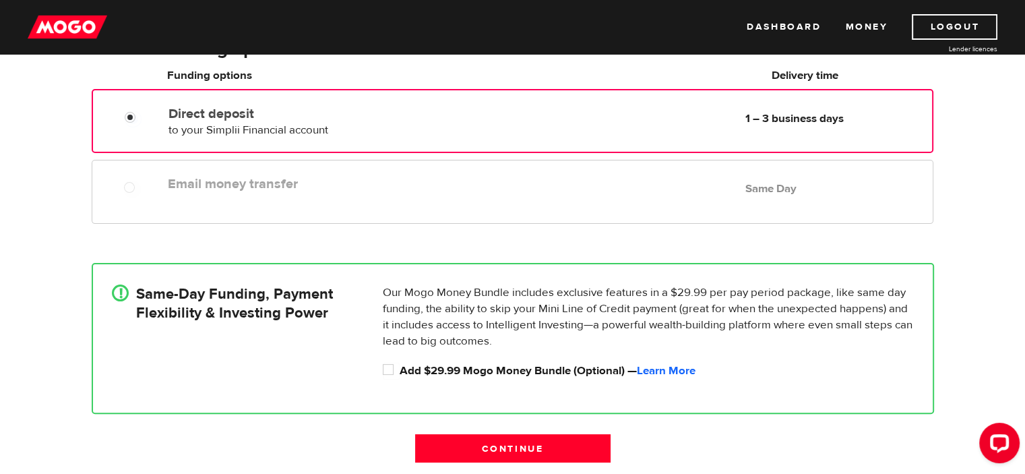
scroll to position [469, 0]
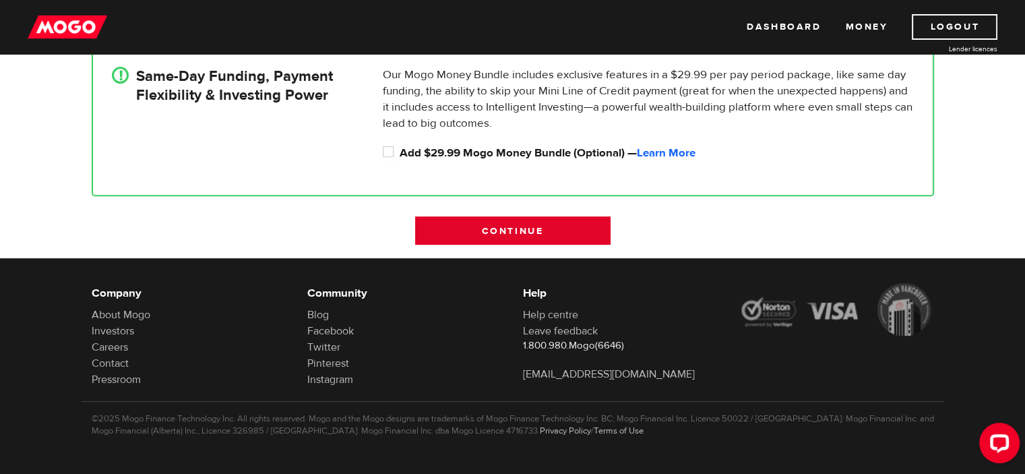
click at [551, 237] on input "Continue" at bounding box center [512, 230] width 195 height 28
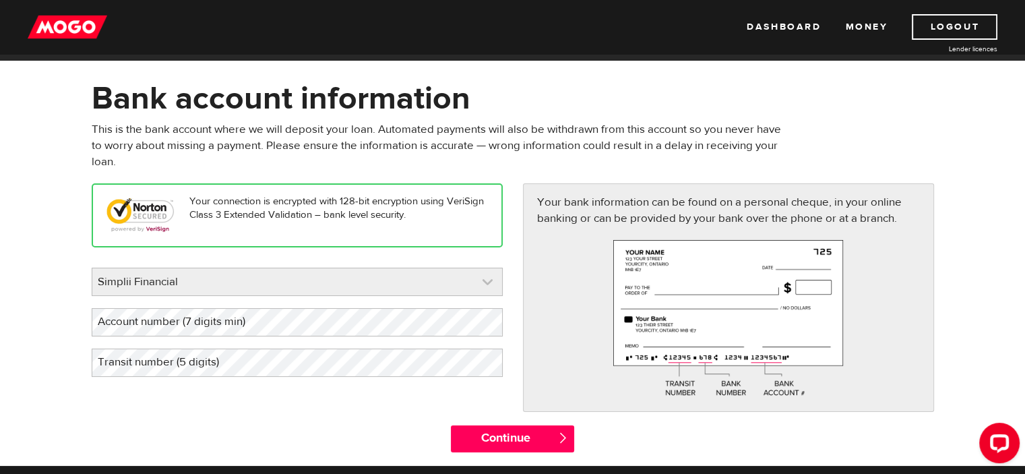
scroll to position [67, 0]
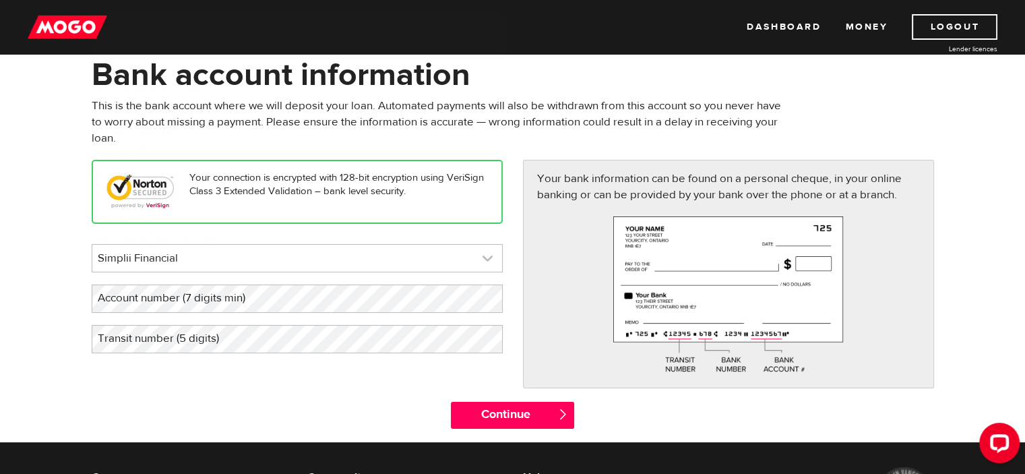
click at [268, 253] on link at bounding box center [297, 258] width 410 height 27
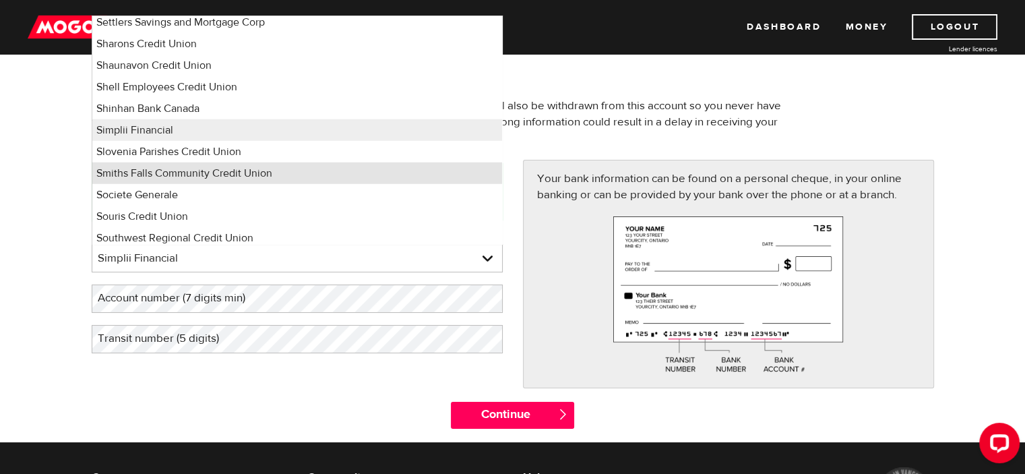
scroll to position [8720, 0]
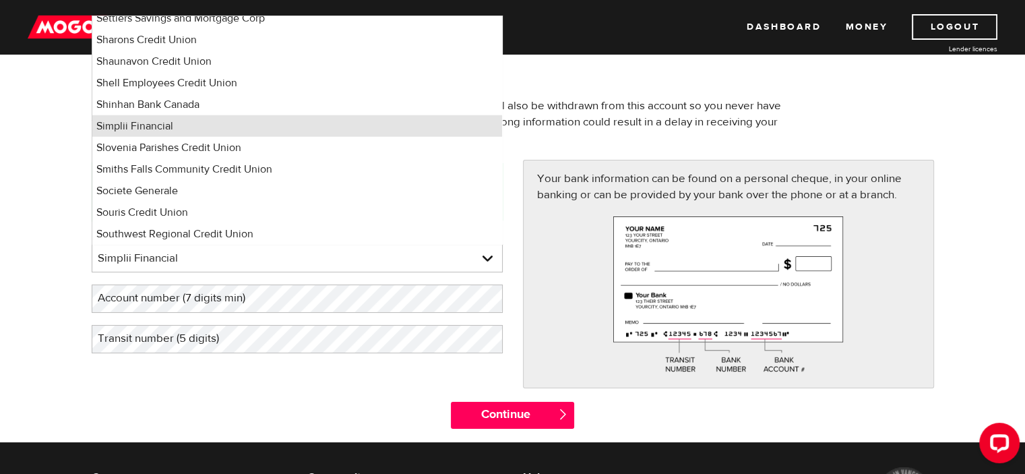
click at [188, 123] on li "Simplii Financial" at bounding box center [297, 126] width 410 height 22
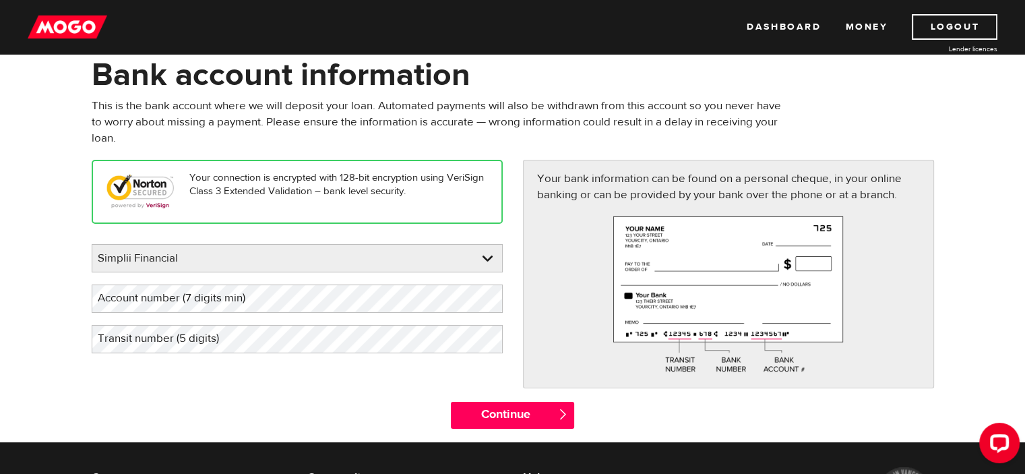
click at [240, 297] on label "Account number (7 digits min)" at bounding box center [182, 298] width 181 height 28
click at [178, 334] on label "Transit number (5 digits)" at bounding box center [169, 339] width 155 height 28
click at [189, 298] on label "Account number (7 digits min)" at bounding box center [182, 298] width 181 height 28
click at [160, 336] on label "Transit number (5 digits)" at bounding box center [169, 339] width 155 height 28
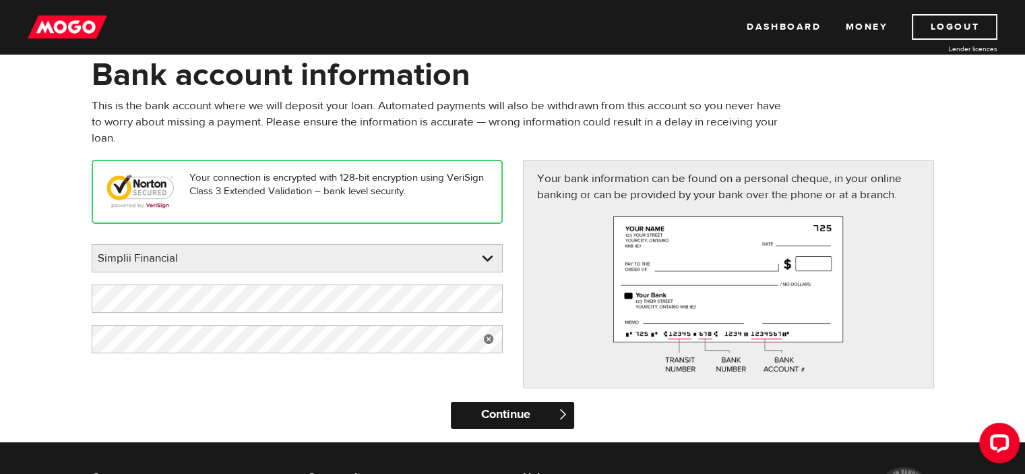
click at [503, 420] on input "Continue" at bounding box center [512, 415] width 123 height 27
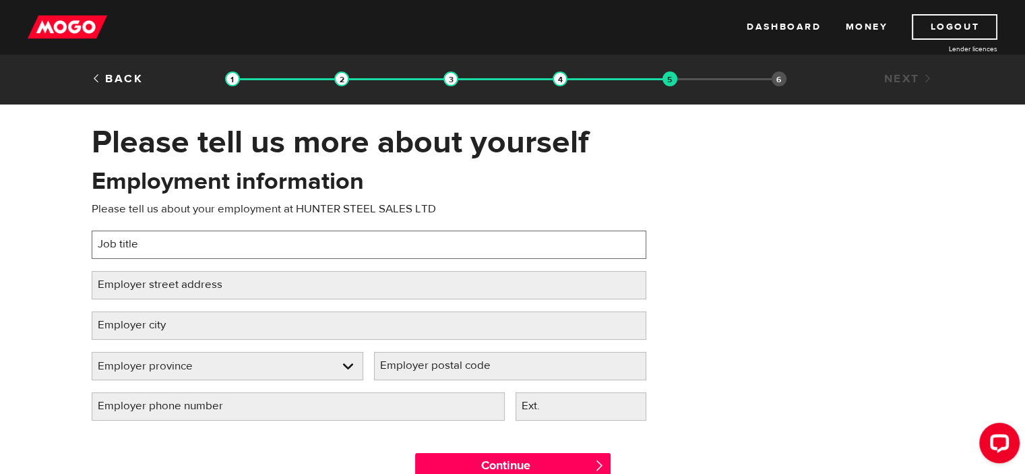
click at [195, 240] on input "Job title" at bounding box center [369, 244] width 555 height 28
type input "f"
type input "[PERSON_NAME]"
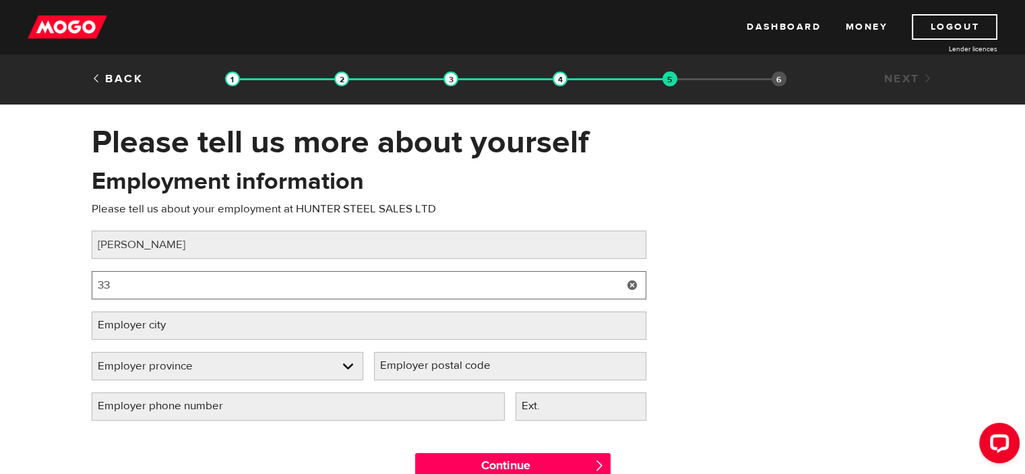
type input "3"
type input "[STREET_ADDRESS]"
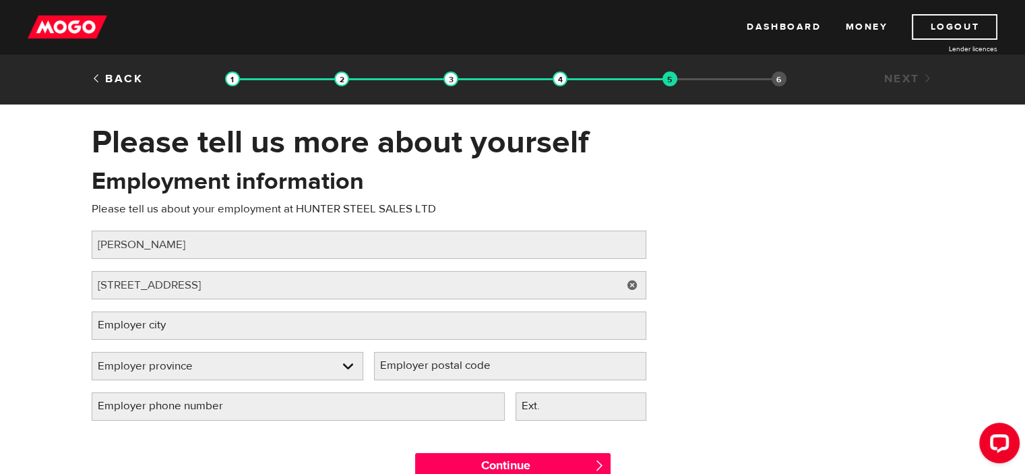
click at [185, 336] on label "Employer city" at bounding box center [143, 325] width 102 height 28
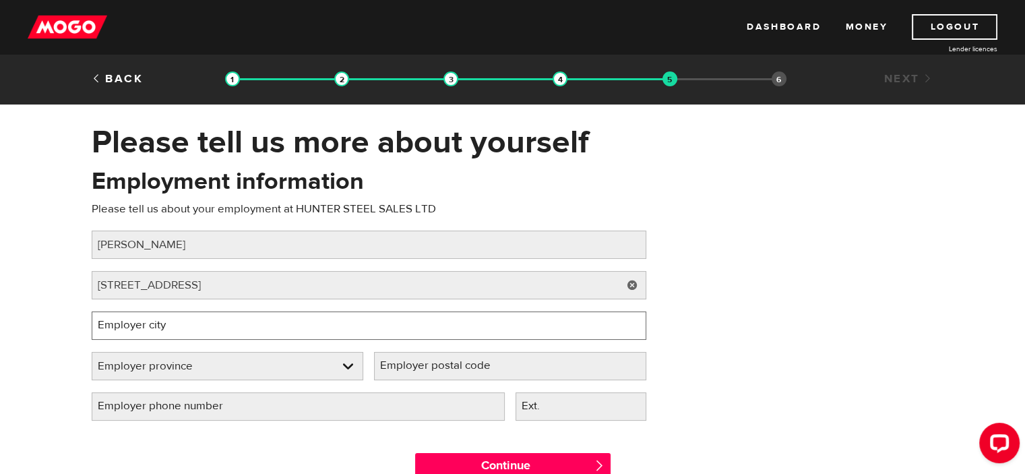
click at [185, 336] on input "Employer city" at bounding box center [369, 325] width 555 height 28
type input "Stratford"
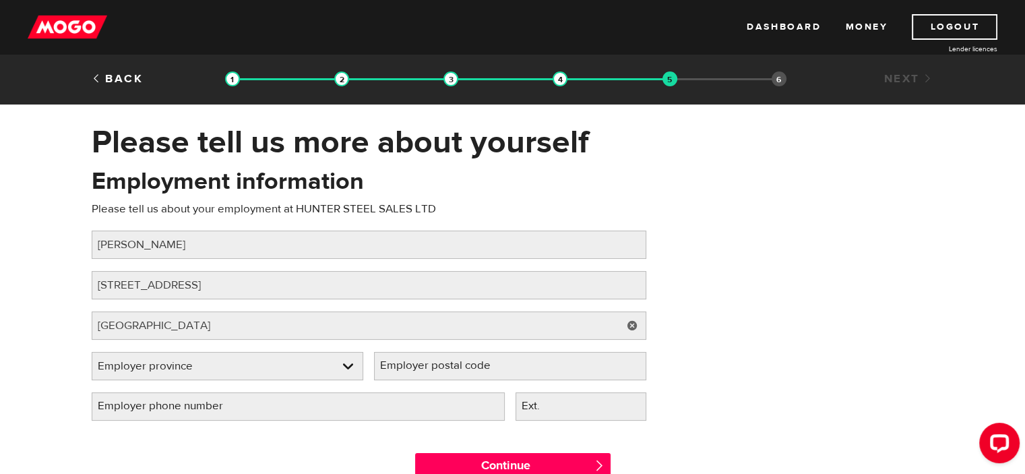
select select "ON"
type input "N5A 6R7"
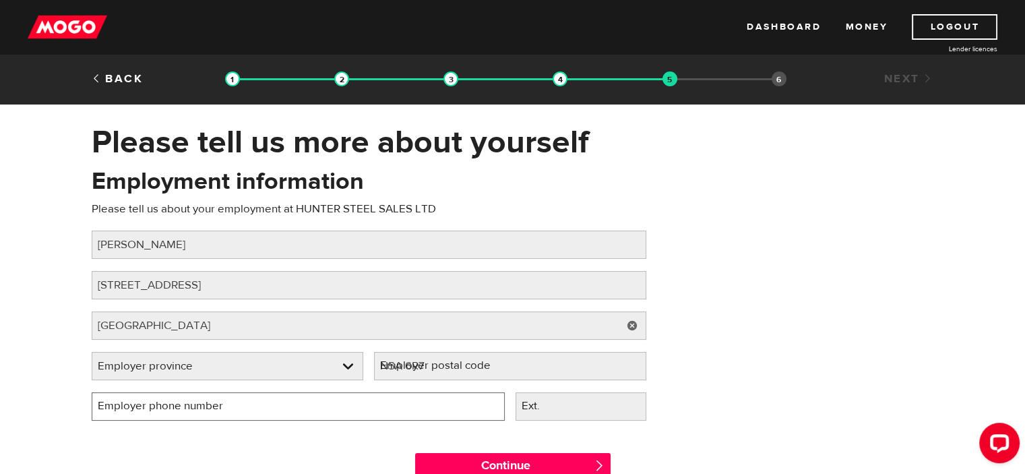
type input "(226) 880-1095"
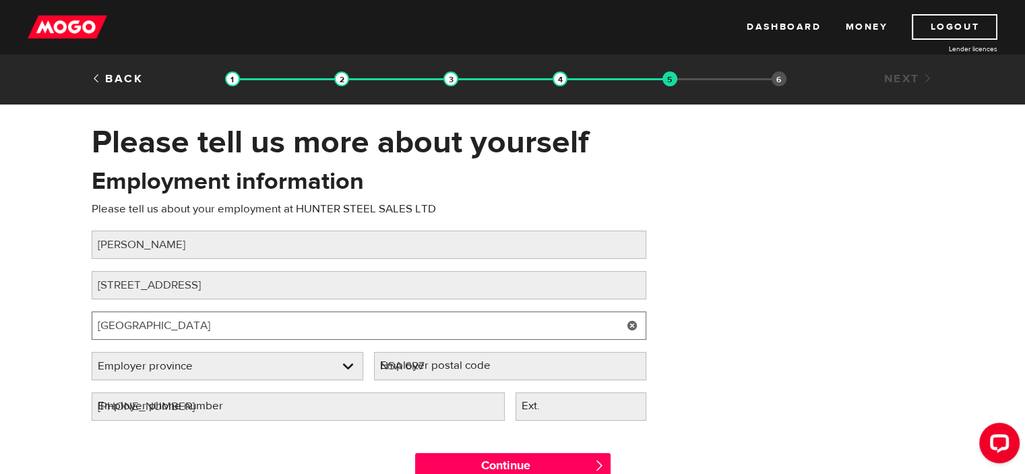
select select "ON"
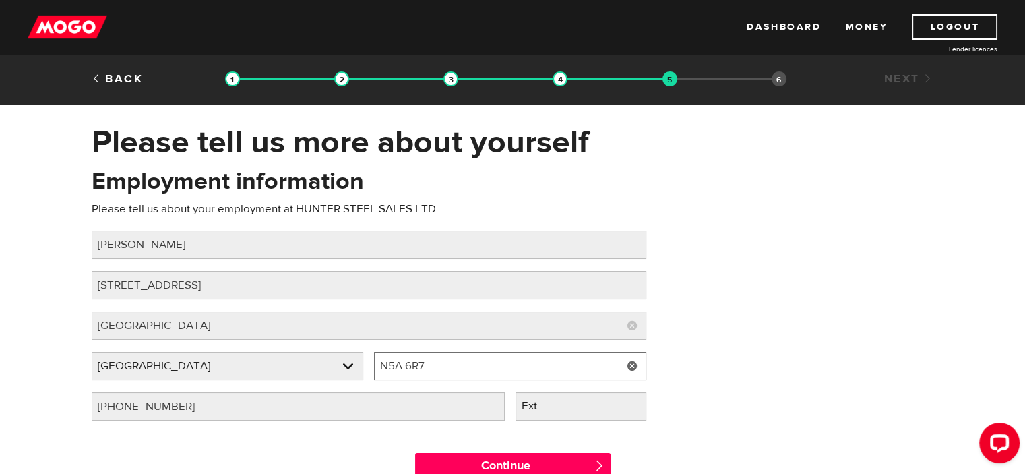
drag, startPoint x: 452, startPoint y: 367, endPoint x: 366, endPoint y: 360, distance: 86.5
click at [367, 360] on div "Employer province Please select your employer's province Ontario Employer provi…" at bounding box center [368, 372] width 565 height 40
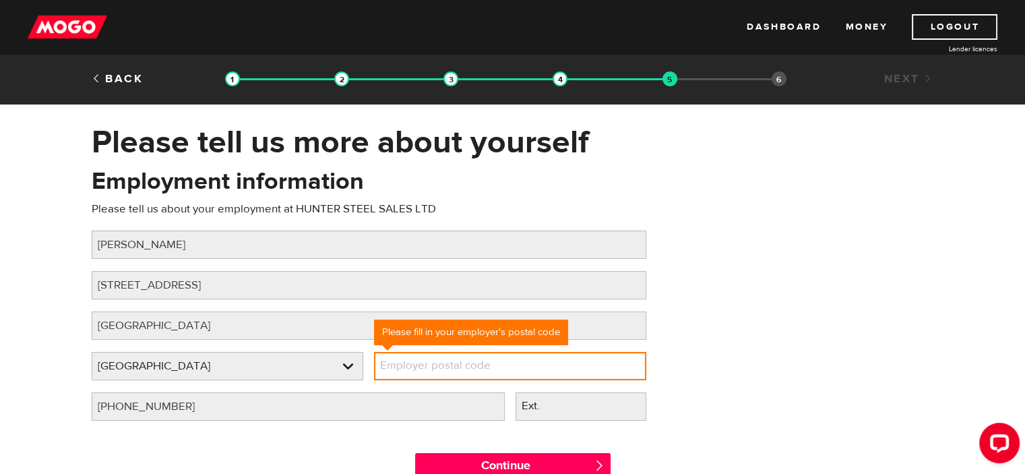
paste input "N5A 7R5"
type input "N5A 7R5"
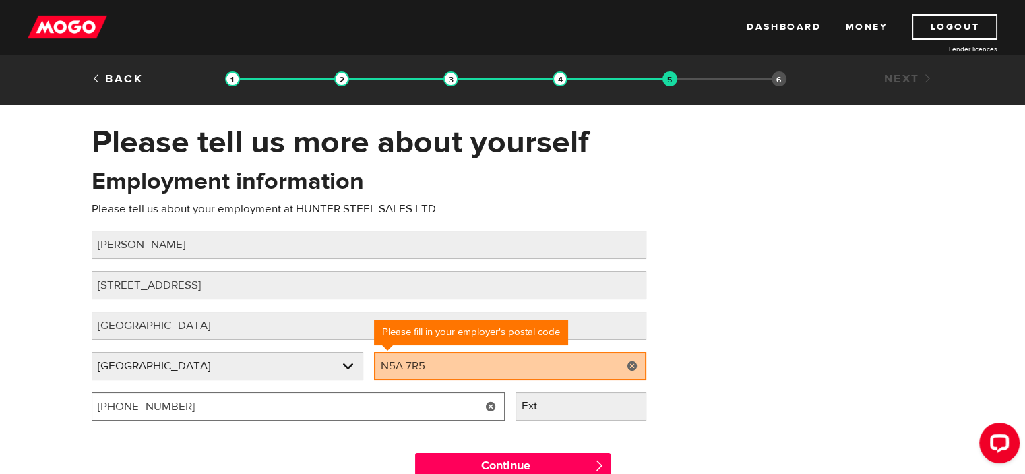
click at [263, 402] on input "(226) 880-1095" at bounding box center [298, 406] width 413 height 28
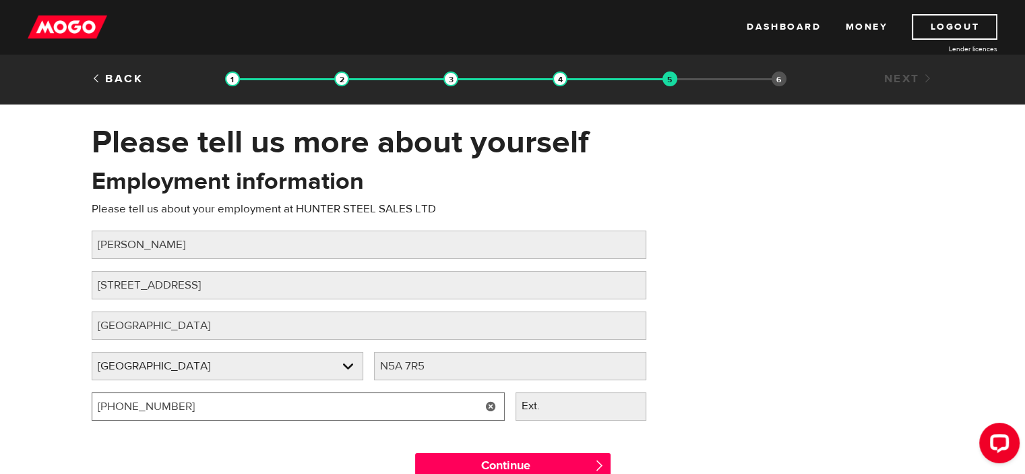
drag, startPoint x: 253, startPoint y: 401, endPoint x: 58, endPoint y: 396, distance: 195.5
click at [58, 396] on div "Please tell us more about yourself Oops! Please review the areas highlighted be…" at bounding box center [512, 308] width 1025 height 371
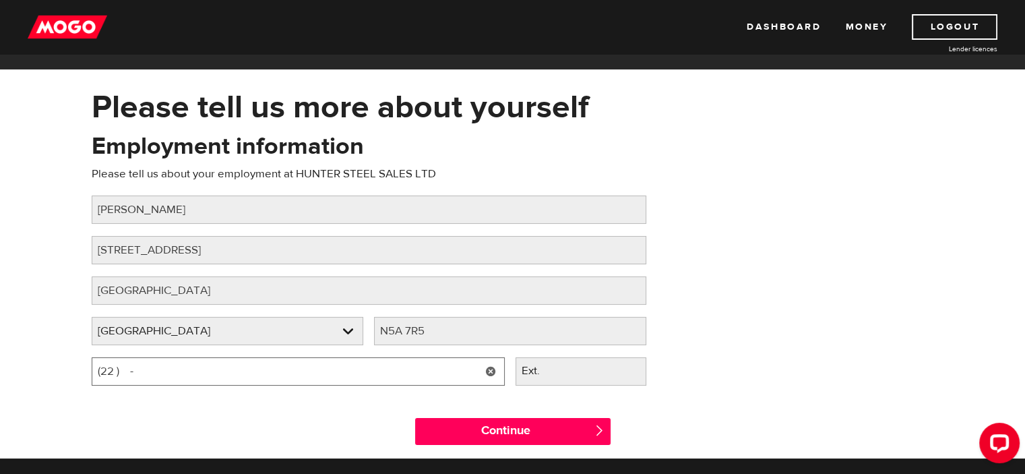
scroll to position [67, 0]
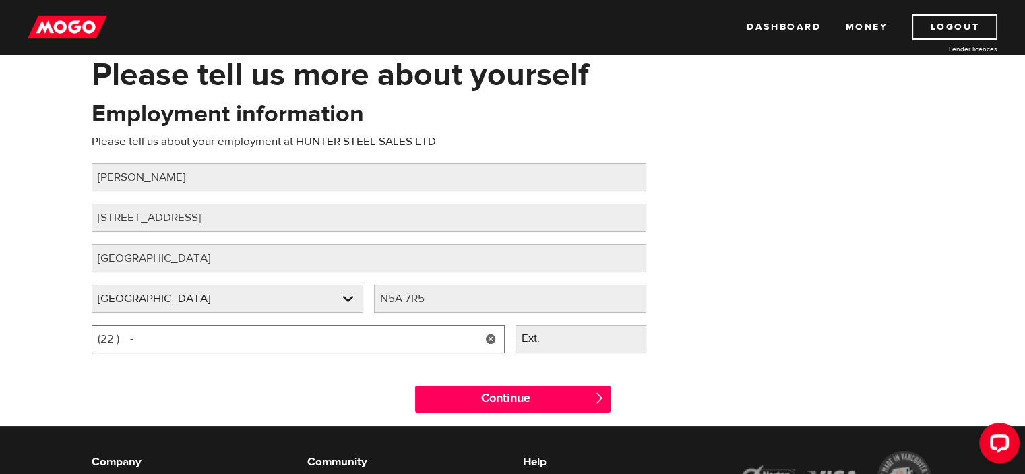
type input "(2 ) -"
click at [143, 337] on input "(519) 272-3151" at bounding box center [298, 339] width 413 height 28
type input "(519) 273-3151"
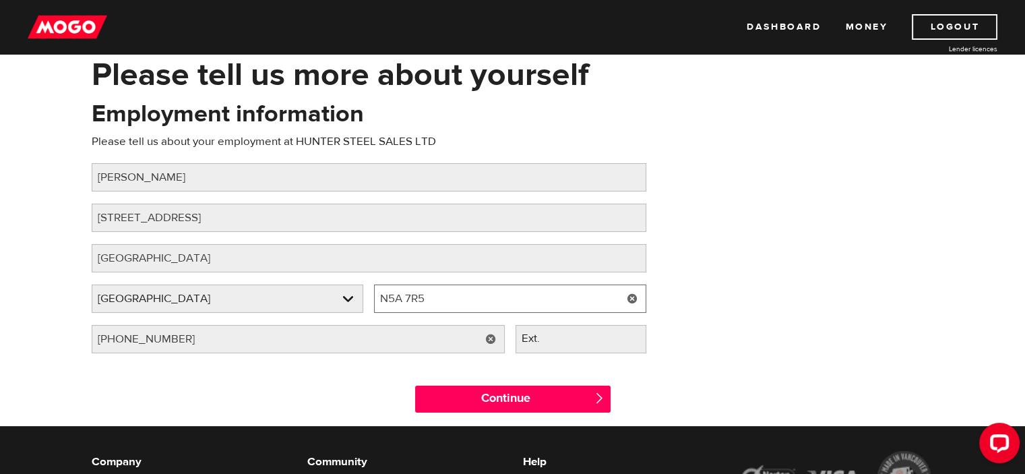
click at [445, 301] on input "N5A 7R5" at bounding box center [510, 298] width 272 height 28
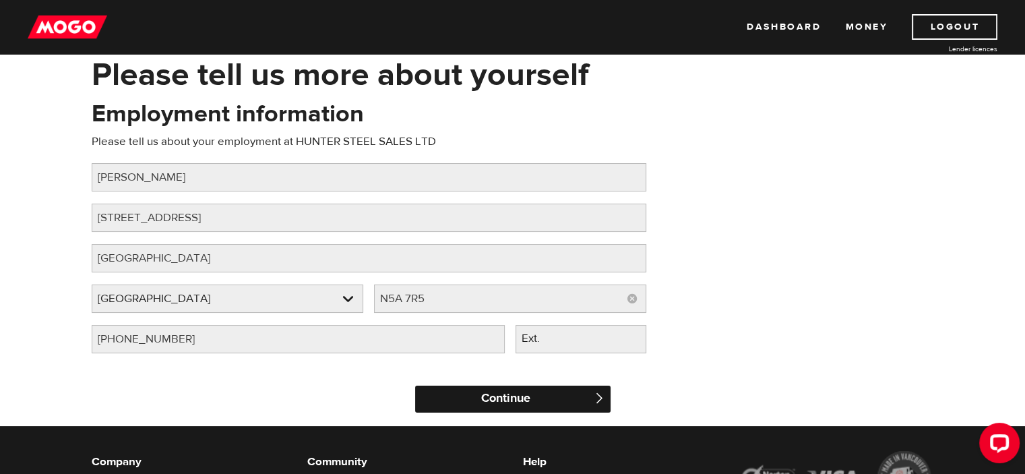
click at [492, 392] on input "Continue" at bounding box center [512, 398] width 195 height 27
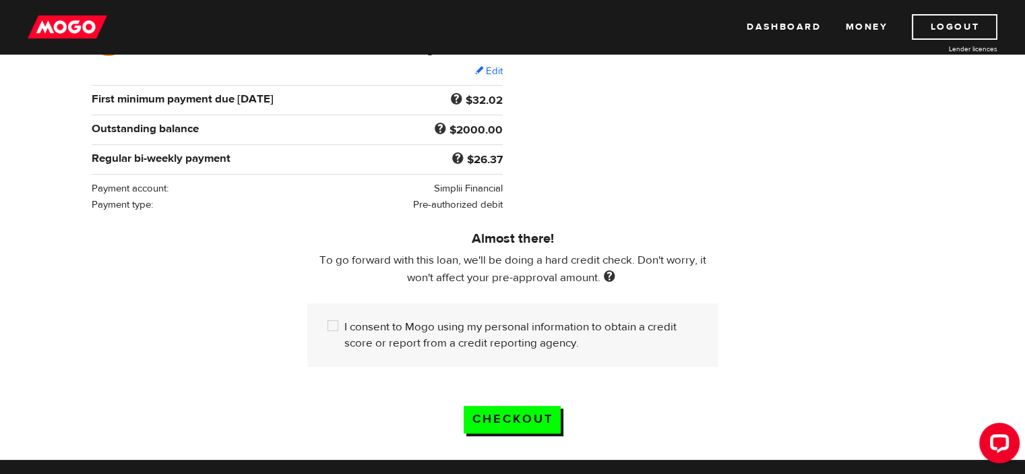
scroll to position [270, 0]
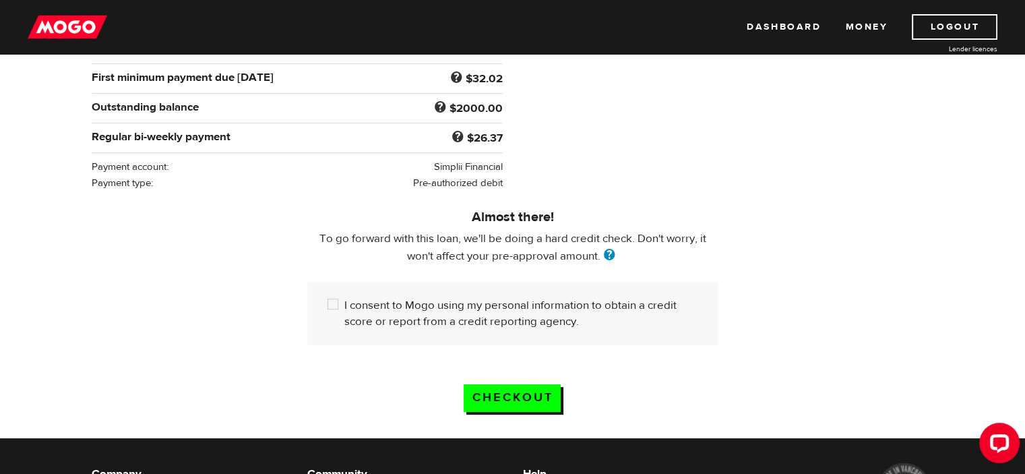
click at [605, 250] on span at bounding box center [609, 256] width 18 height 15
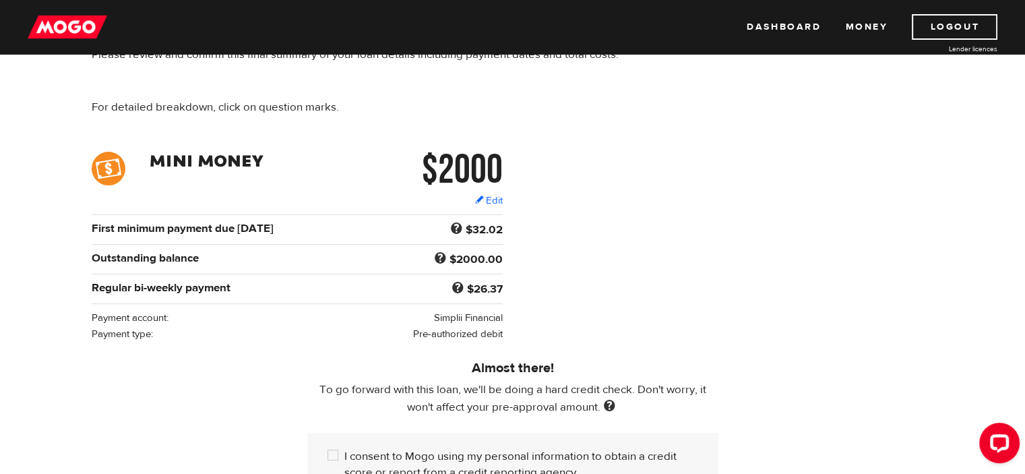
scroll to position [202, 0]
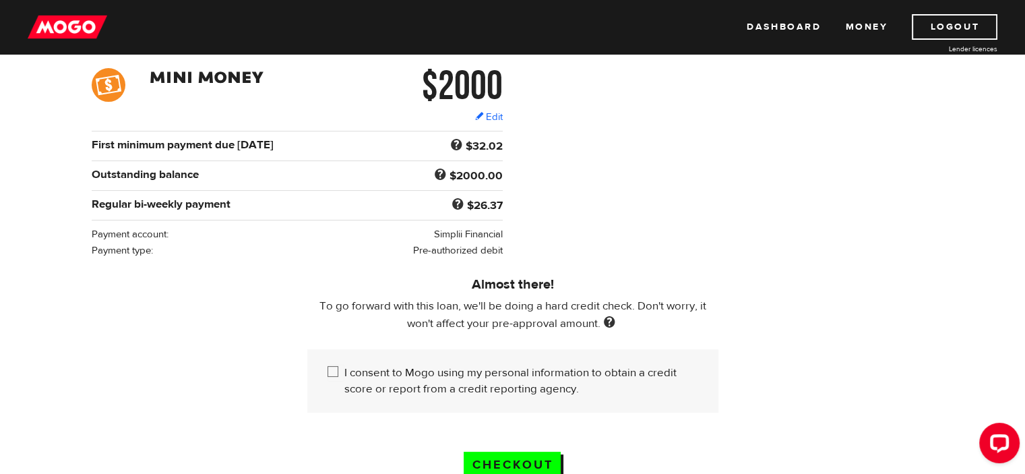
click at [336, 367] on input "I consent to Mogo using my personal information to obtain a credit score or rep…" at bounding box center [335, 373] width 17 height 17
checkbox input "true"
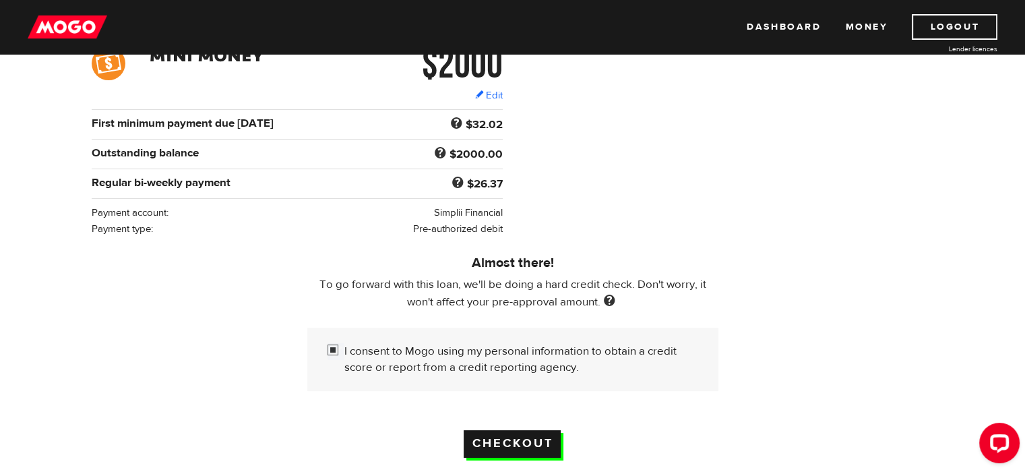
scroll to position [135, 0]
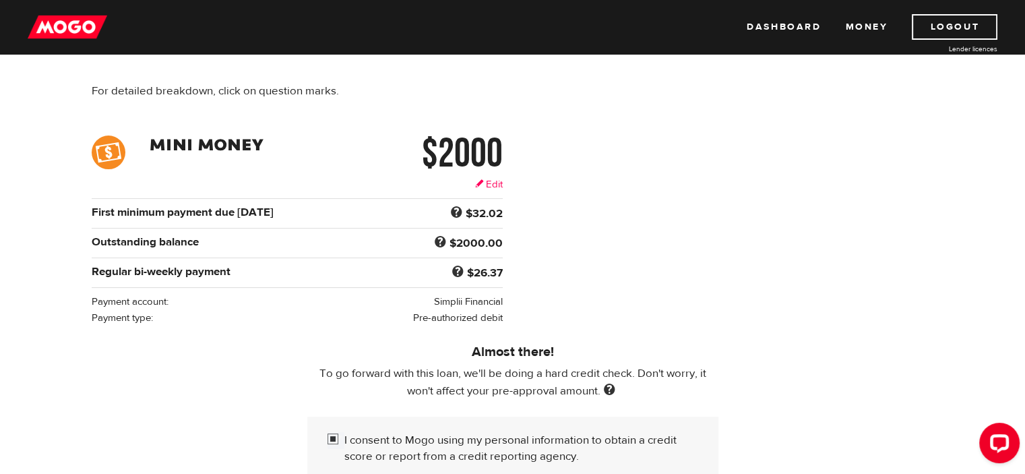
click at [488, 185] on link "Edit" at bounding box center [489, 184] width 28 height 14
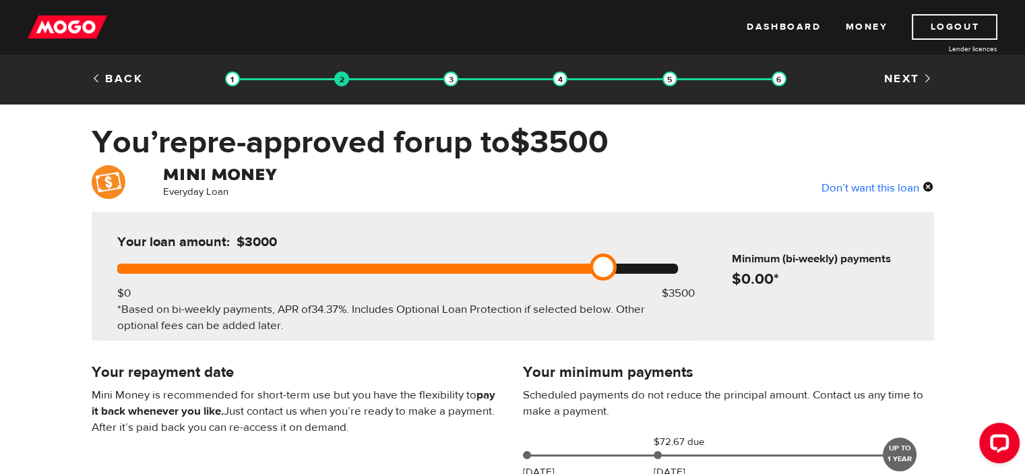
drag, startPoint x: 445, startPoint y: 269, endPoint x: 598, endPoint y: 266, distance: 153.7
click at [598, 266] on link at bounding box center [603, 266] width 27 height 27
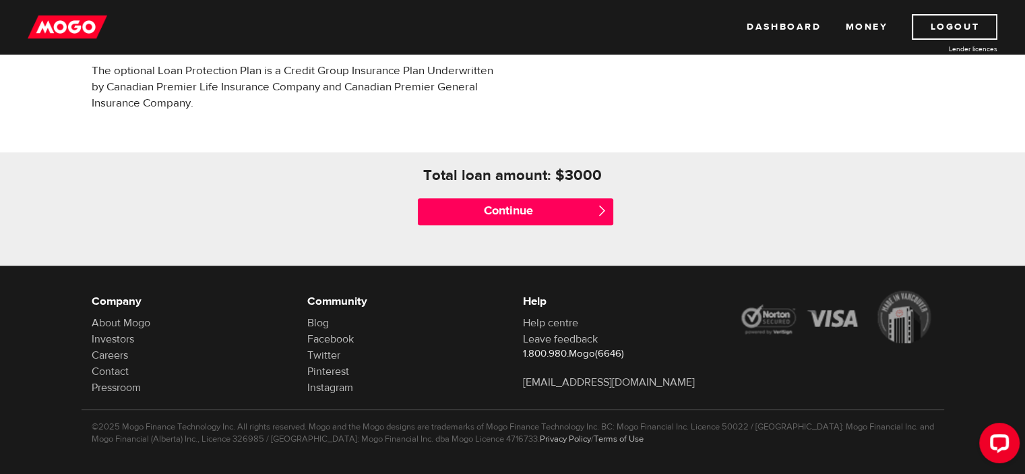
scroll to position [581, 0]
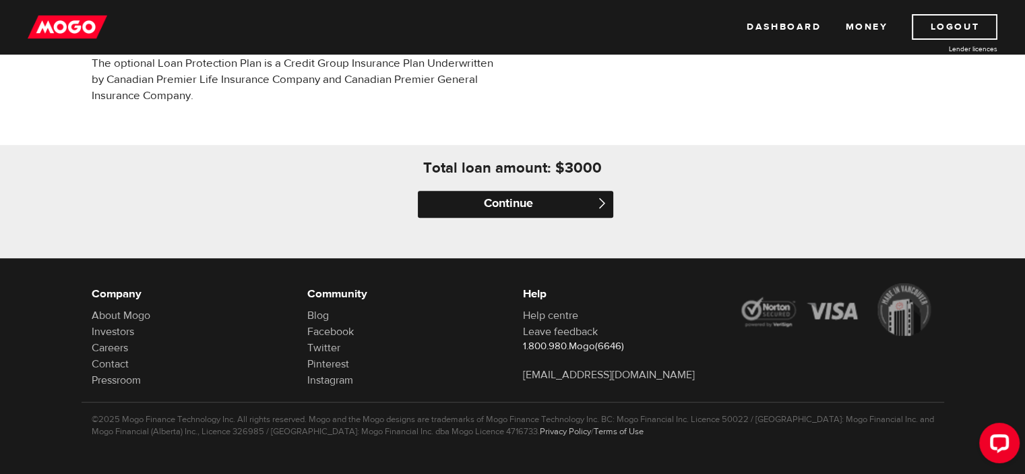
click at [564, 197] on input "Continue" at bounding box center [515, 204] width 195 height 27
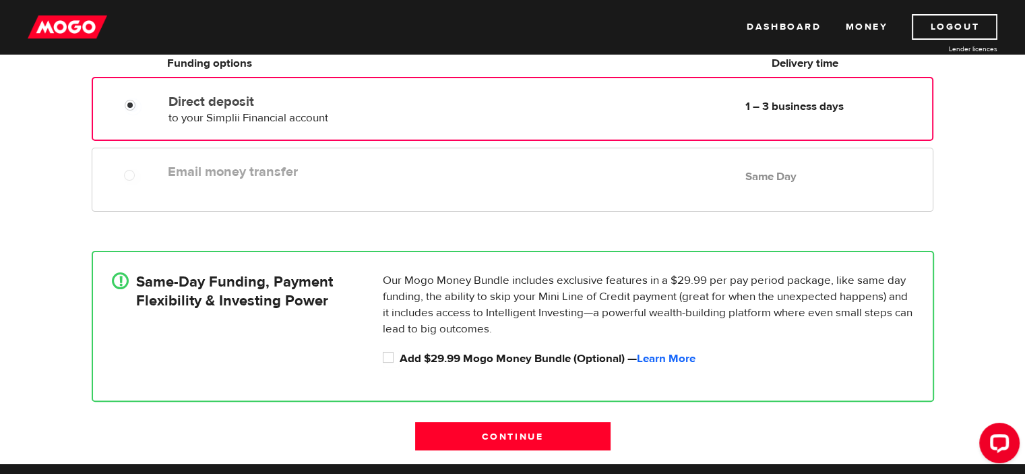
scroll to position [337, 0]
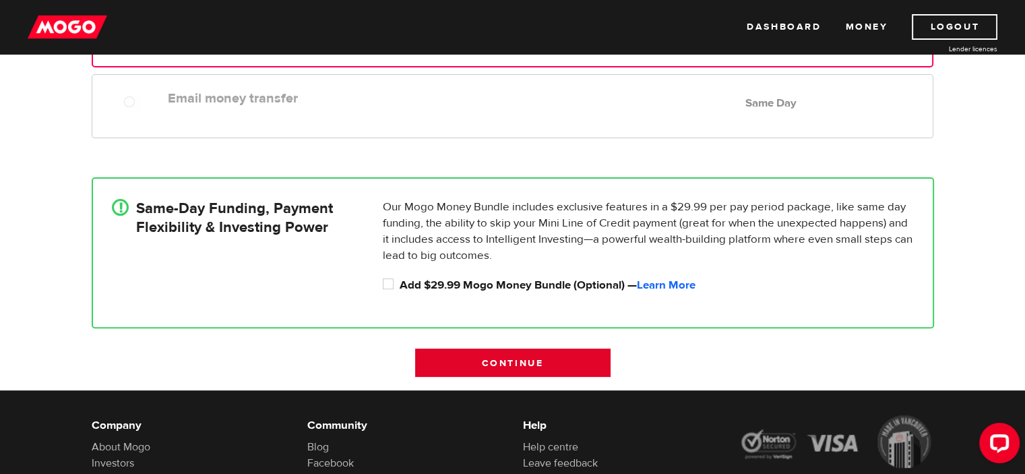
click at [522, 358] on input "Continue" at bounding box center [512, 362] width 195 height 28
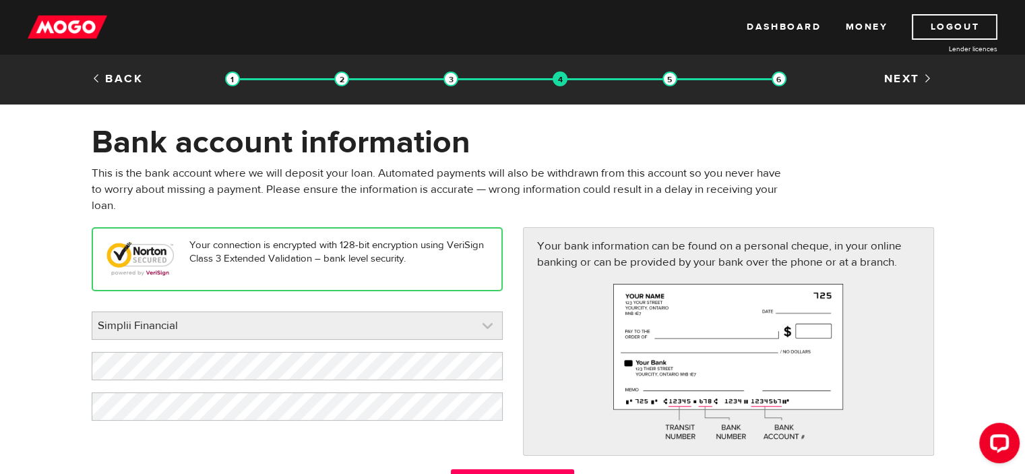
scroll to position [202, 0]
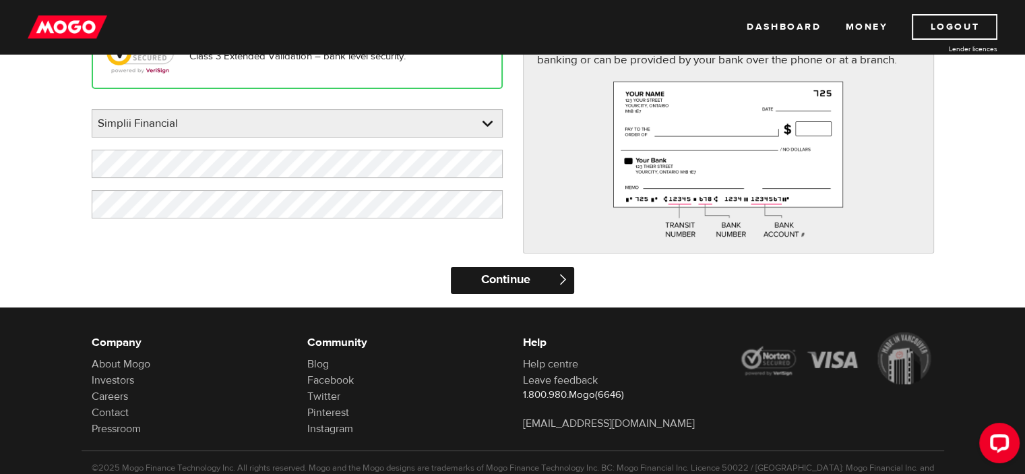
click at [528, 288] on input "Continue" at bounding box center [512, 280] width 123 height 27
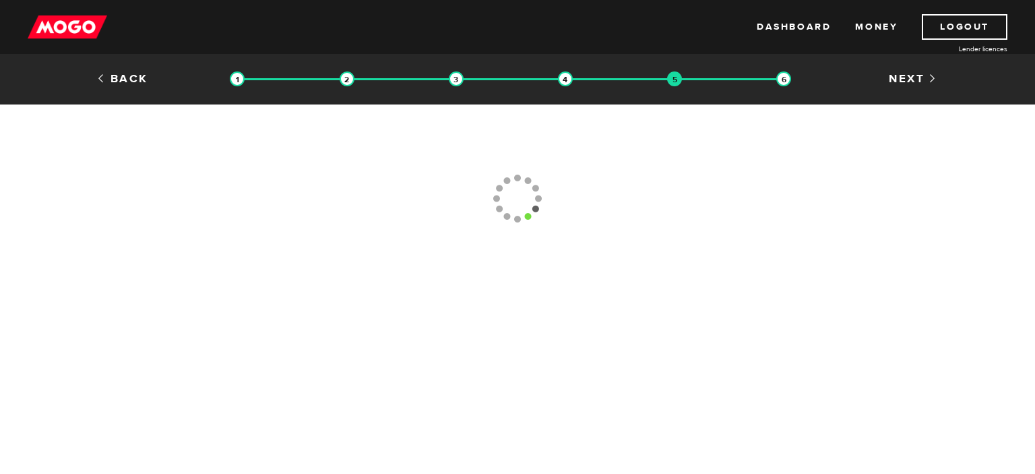
type input "(519) 273-3151"
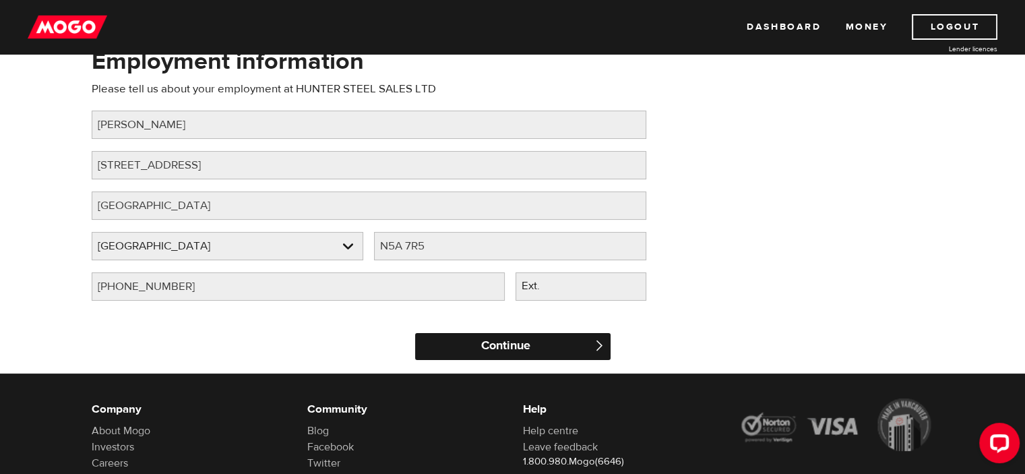
scroll to position [135, 0]
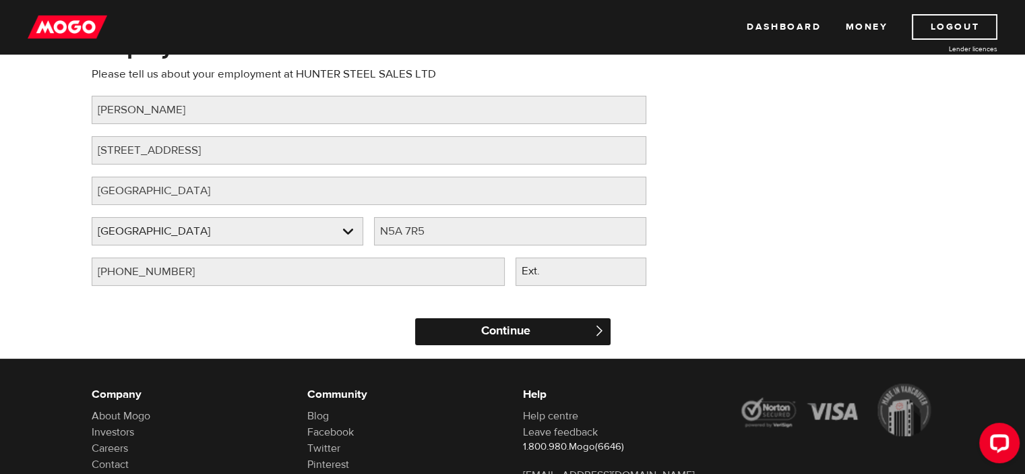
click at [500, 334] on input "Continue" at bounding box center [512, 331] width 195 height 27
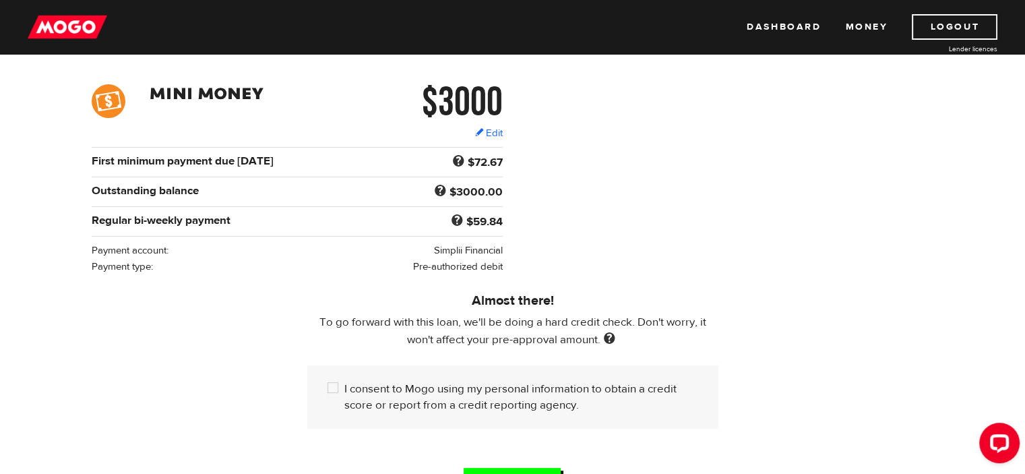
scroll to position [202, 0]
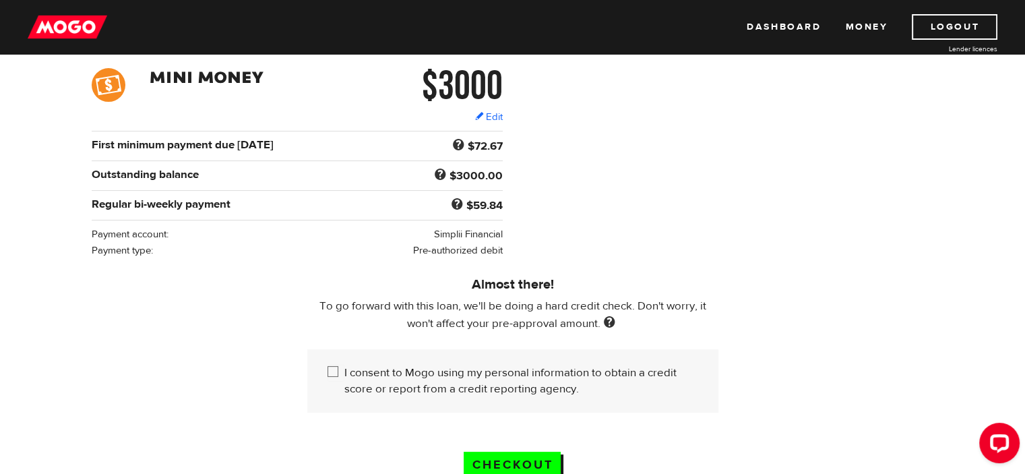
click at [333, 369] on input "I consent to Mogo using my personal information to obtain a credit score or rep…" at bounding box center [335, 373] width 17 height 17
checkbox input "true"
click at [510, 461] on input "Checkout" at bounding box center [512, 465] width 97 height 28
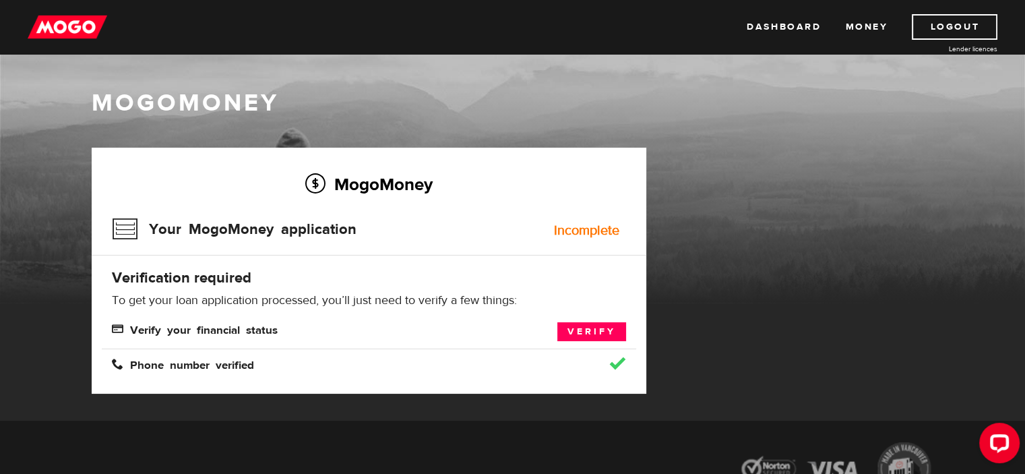
drag, startPoint x: 578, startPoint y: 329, endPoint x: 571, endPoint y: 347, distance: 19.4
click at [578, 328] on link "Verify" at bounding box center [591, 331] width 69 height 19
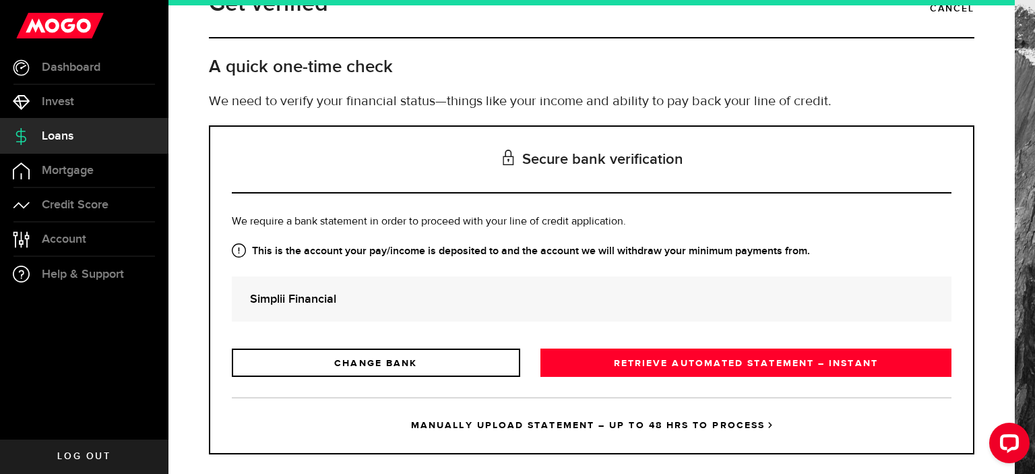
scroll to position [56, 0]
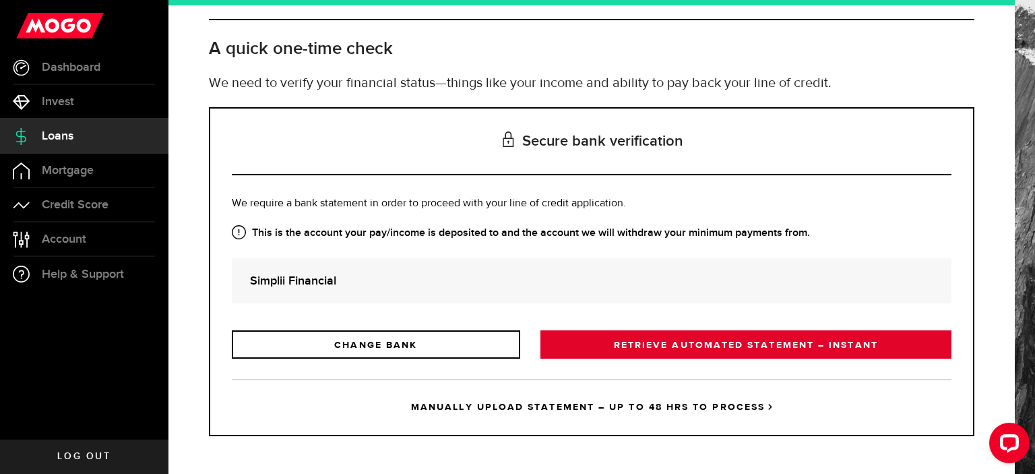
click at [625, 343] on link "RETRIEVE AUTOMATED STATEMENT – INSTANT" at bounding box center [745, 344] width 411 height 28
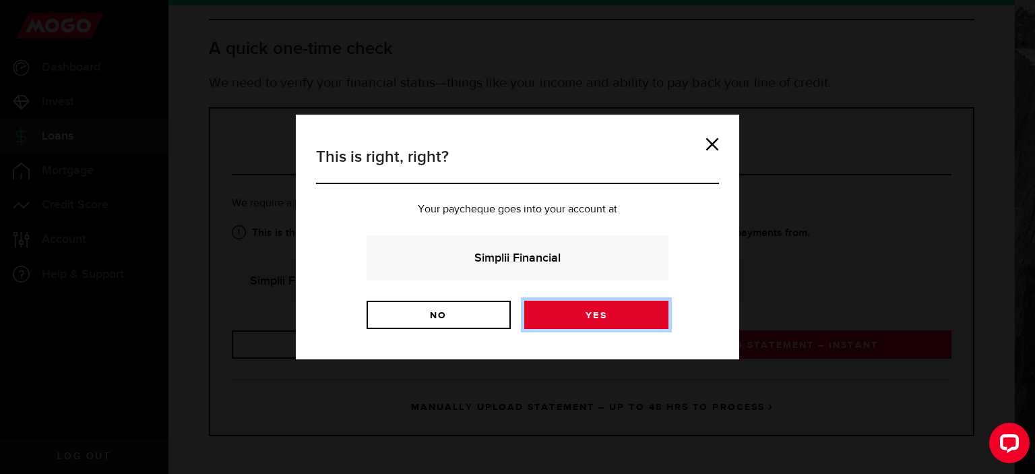
click at [588, 317] on link "Yes" at bounding box center [596, 315] width 144 height 28
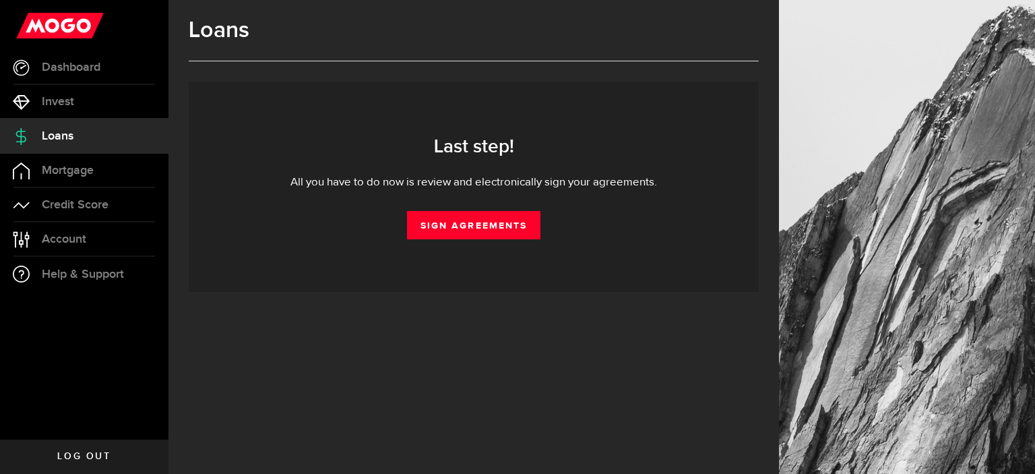
click at [490, 204] on div "Last step! All you have to do now is review and electronically sign your agreem…" at bounding box center [474, 186] width 530 height 105
click at [480, 215] on link "Sign Agreements" at bounding box center [473, 225] width 133 height 28
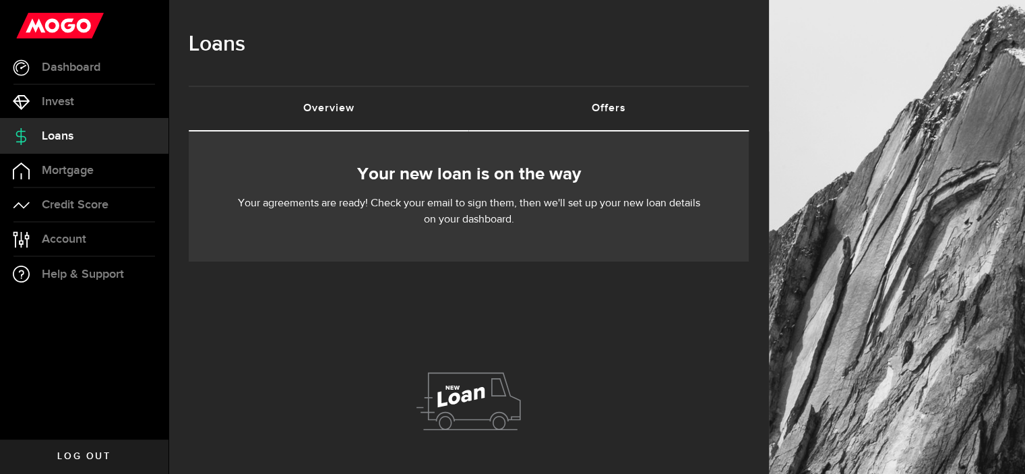
click at [602, 104] on link "Offers (requires attention)" at bounding box center [609, 108] width 280 height 43
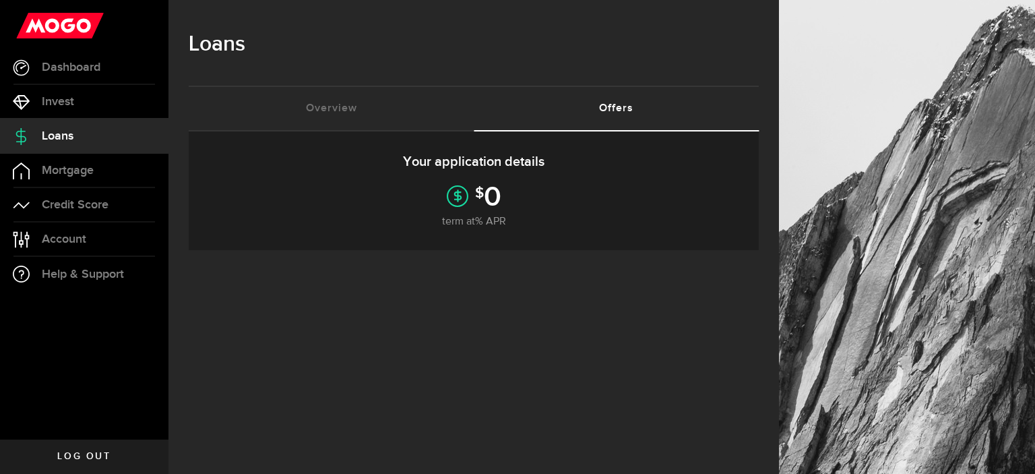
click at [486, 205] on span "0" at bounding box center [493, 197] width 18 height 16
click at [369, 110] on link "Overview (requires attention)" at bounding box center [331, 108] width 285 height 43
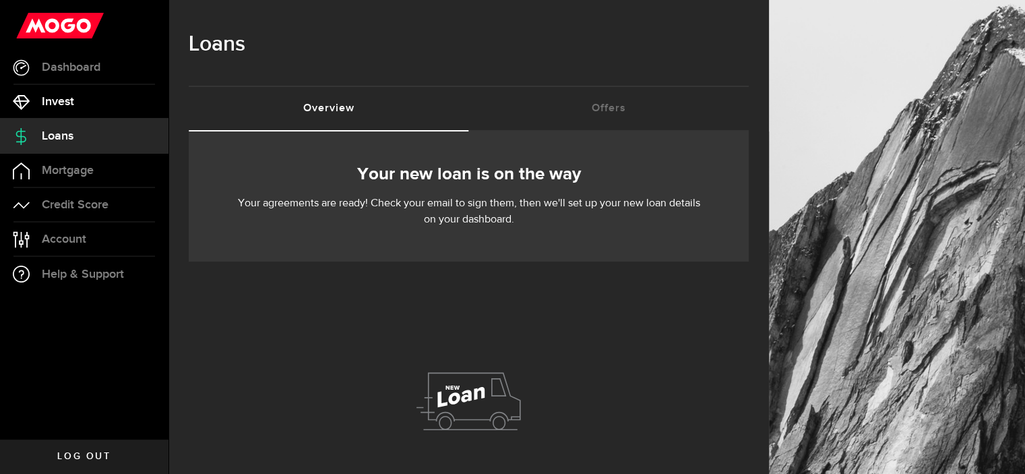
click at [64, 100] on span "Invest" at bounding box center [58, 102] width 32 height 12
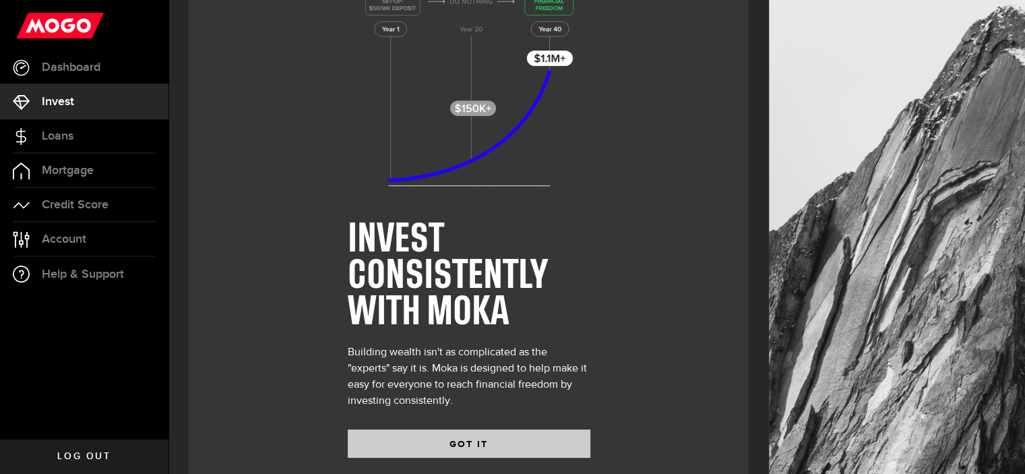
scroll to position [66, 0]
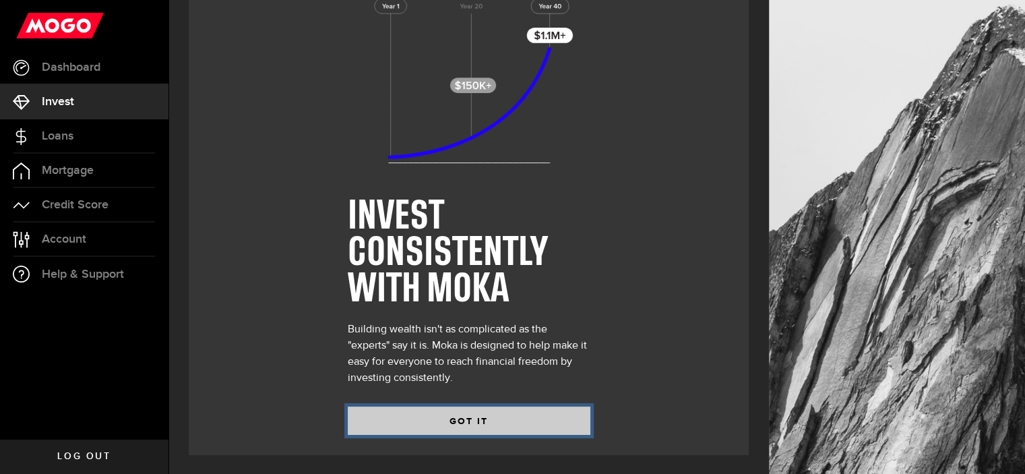
click at [485, 414] on button "GOT IT" at bounding box center [469, 420] width 243 height 28
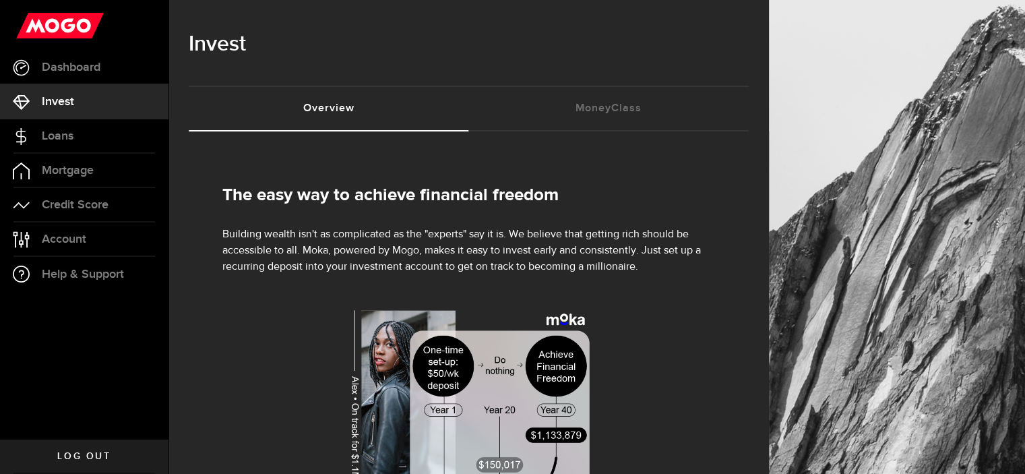
click at [563, 133] on div "The easy way to achieve financial freedom Building wealth isn't as complicated …" at bounding box center [469, 402] width 560 height 542
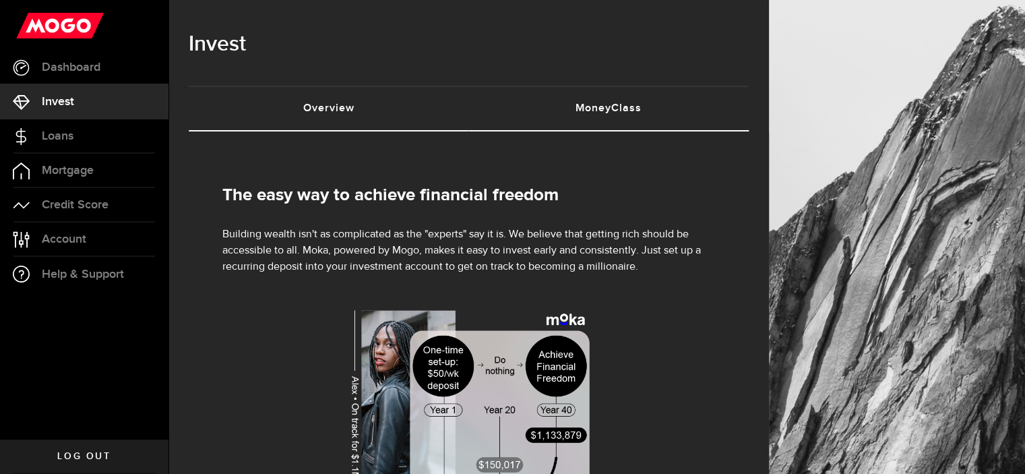
click at [577, 118] on link "MoneyClass (requires attention)" at bounding box center [609, 108] width 280 height 43
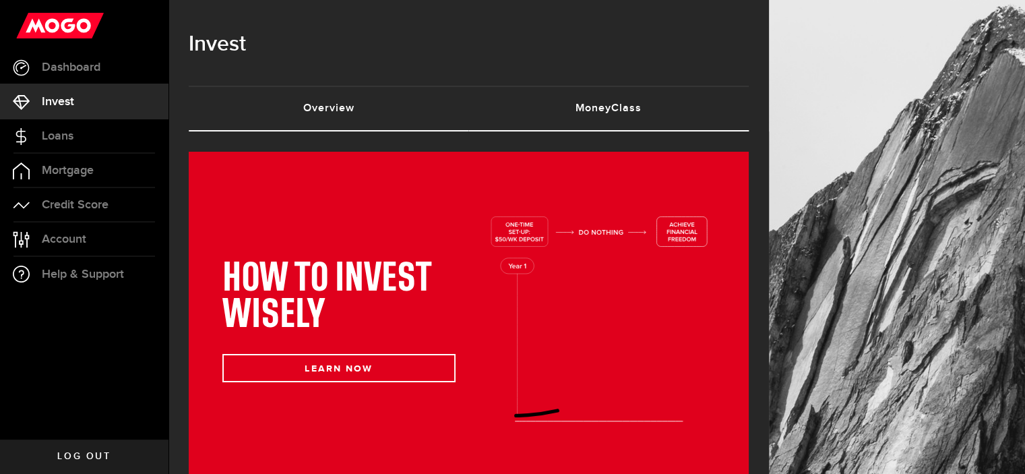
click at [344, 107] on link "Overview (requires attention)" at bounding box center [329, 108] width 280 height 43
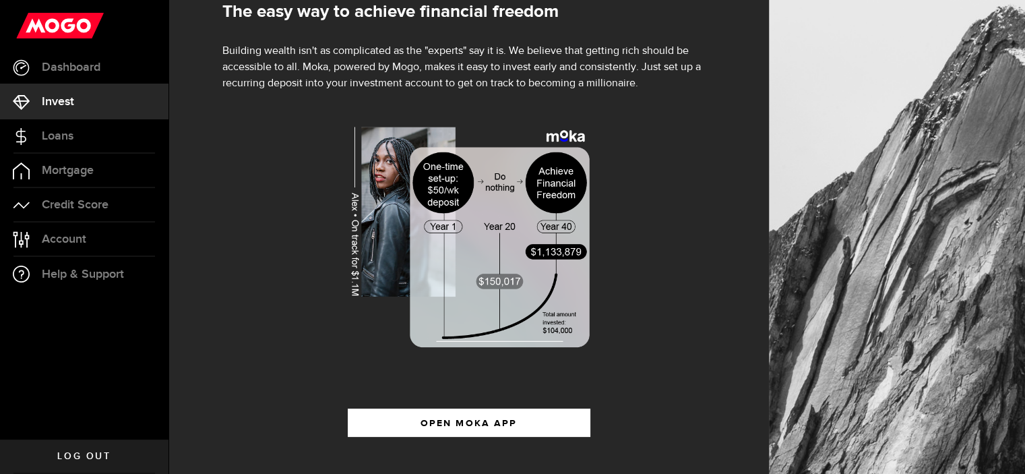
scroll to position [220, 0]
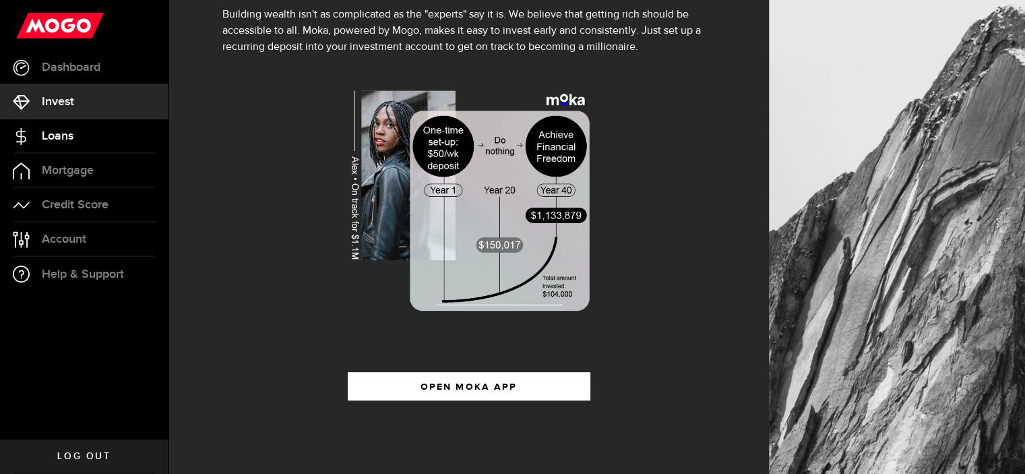
click at [83, 127] on link "Loans" at bounding box center [84, 136] width 168 height 34
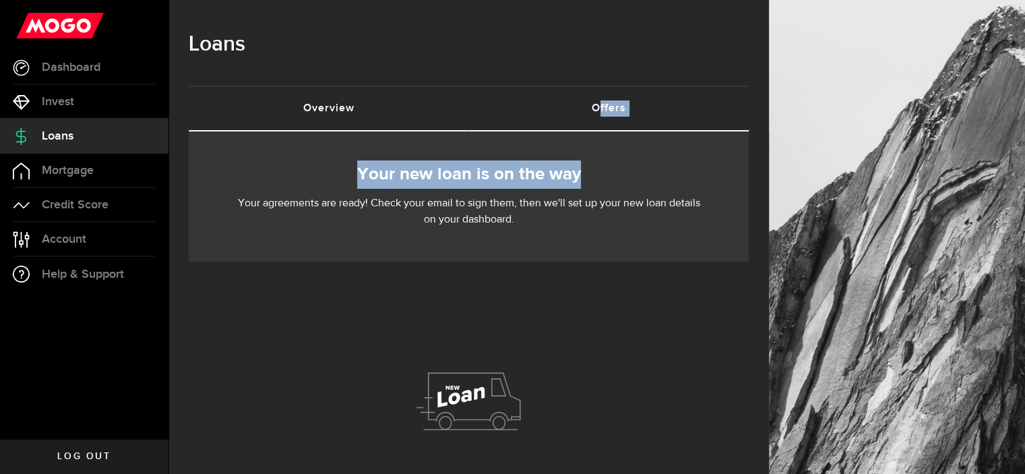
drag, startPoint x: 606, startPoint y: 134, endPoint x: 610, endPoint y: 126, distance: 9.0
click at [610, 126] on div "Loans Overview (requires attention) Offers (requires attention) Your new loan i…" at bounding box center [468, 283] width 600 height 567
click at [614, 118] on link "Offers (requires attention)" at bounding box center [609, 108] width 280 height 43
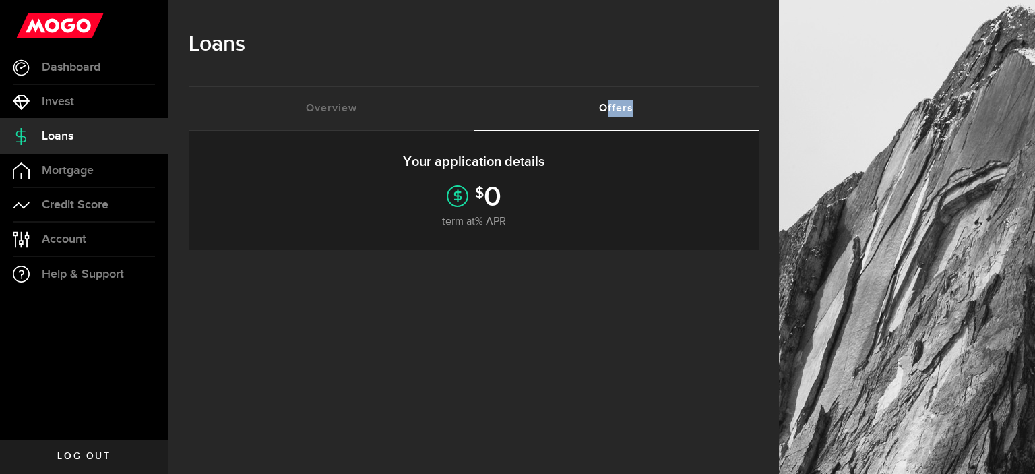
click at [511, 233] on div "Your application details $ 0 term at % APR Offer expires [DATE]" at bounding box center [474, 190] width 570 height 119
click at [504, 218] on div "term at % APR" at bounding box center [474, 222] width 530 height 16
click at [494, 206] on span "0" at bounding box center [493, 197] width 18 height 16
click at [492, 206] on span "0" at bounding box center [493, 197] width 18 height 16
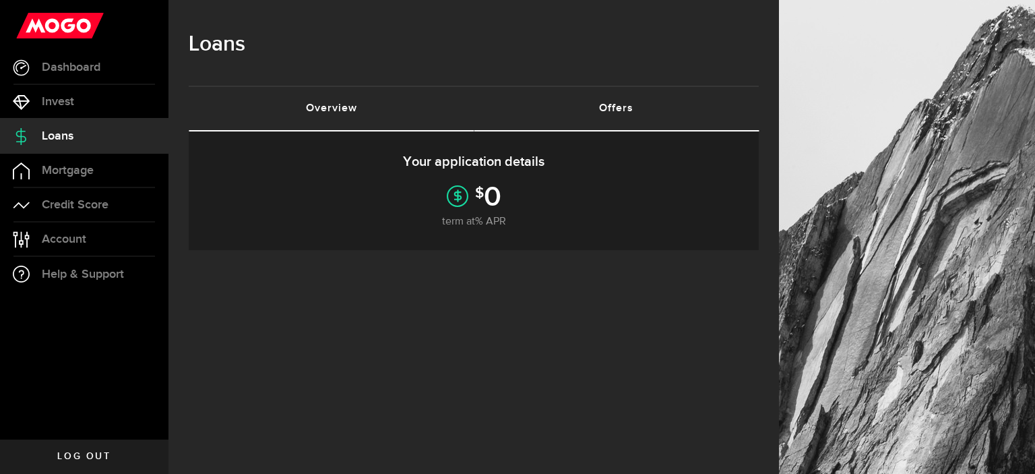
click at [369, 104] on link "Overview (requires attention)" at bounding box center [331, 108] width 285 height 43
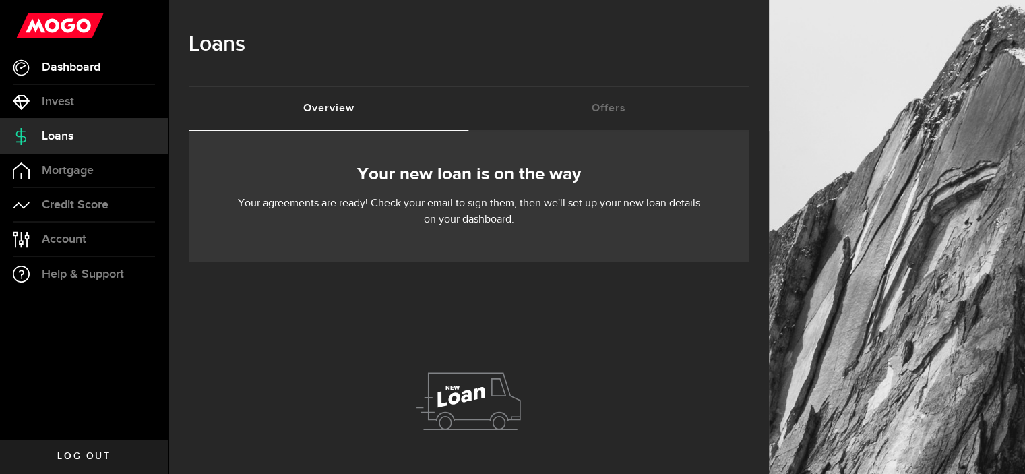
click at [92, 72] on span "Dashboard" at bounding box center [71, 67] width 59 height 12
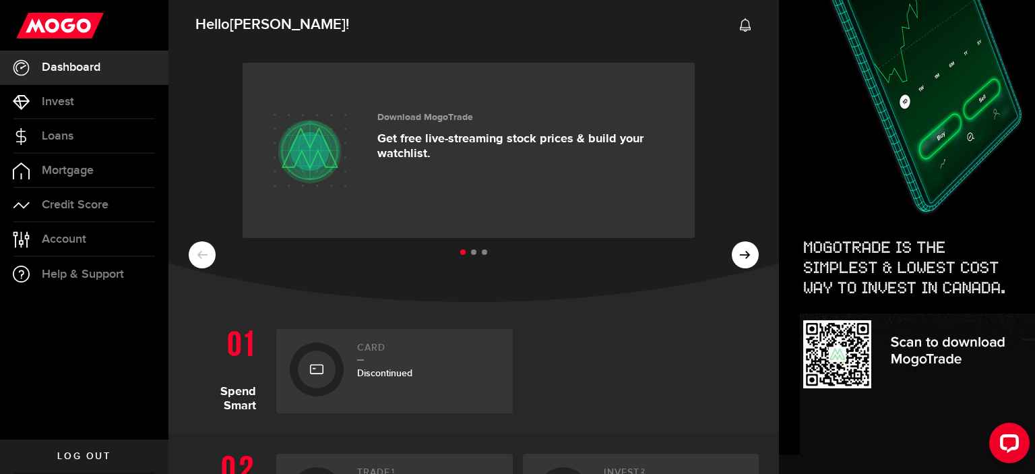
click at [738, 259] on ul at bounding box center [474, 253] width 570 height 18
click at [731, 252] on ul at bounding box center [474, 253] width 570 height 18
click at [740, 21] on use at bounding box center [745, 24] width 11 height 13
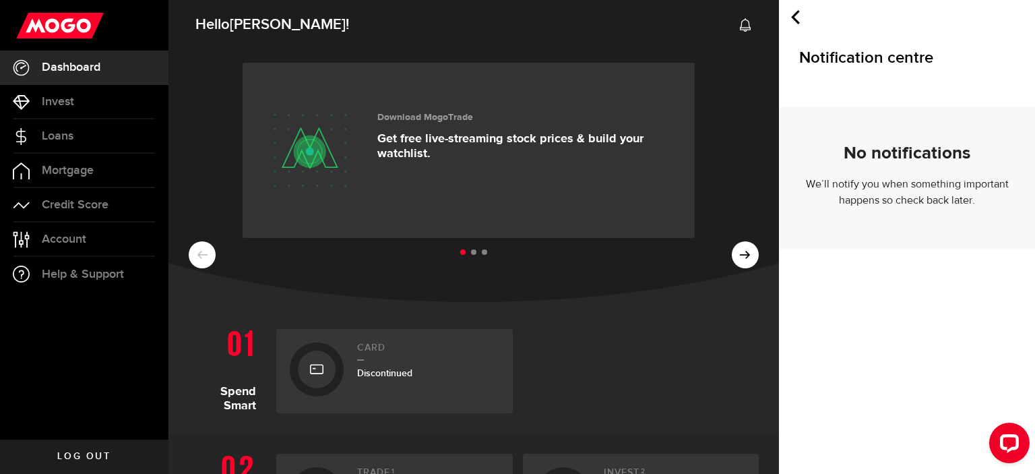
drag, startPoint x: 793, startPoint y: 15, endPoint x: 737, endPoint y: 189, distance: 182.0
click at [794, 15] on use at bounding box center [795, 17] width 9 height 14
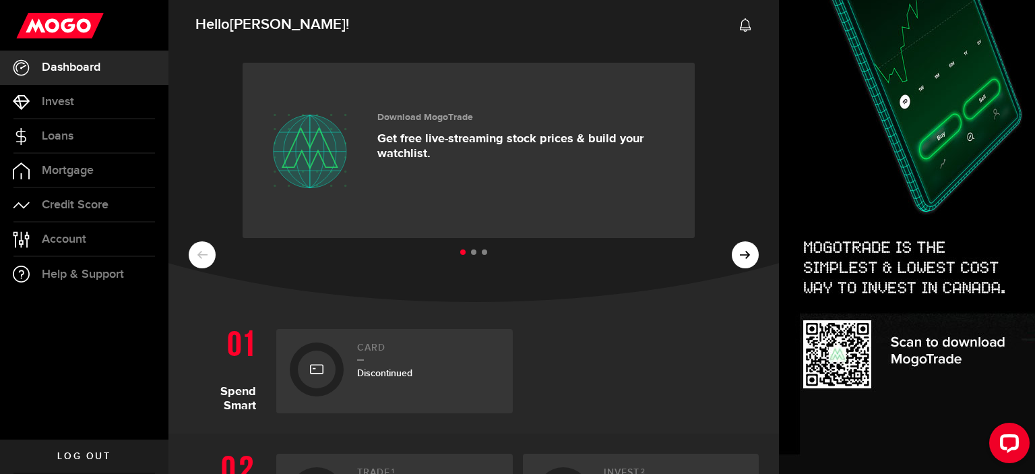
click at [741, 256] on ul at bounding box center [474, 253] width 570 height 18
click at [736, 260] on ul at bounding box center [474, 253] width 570 height 18
